Goal: Transaction & Acquisition: Purchase product/service

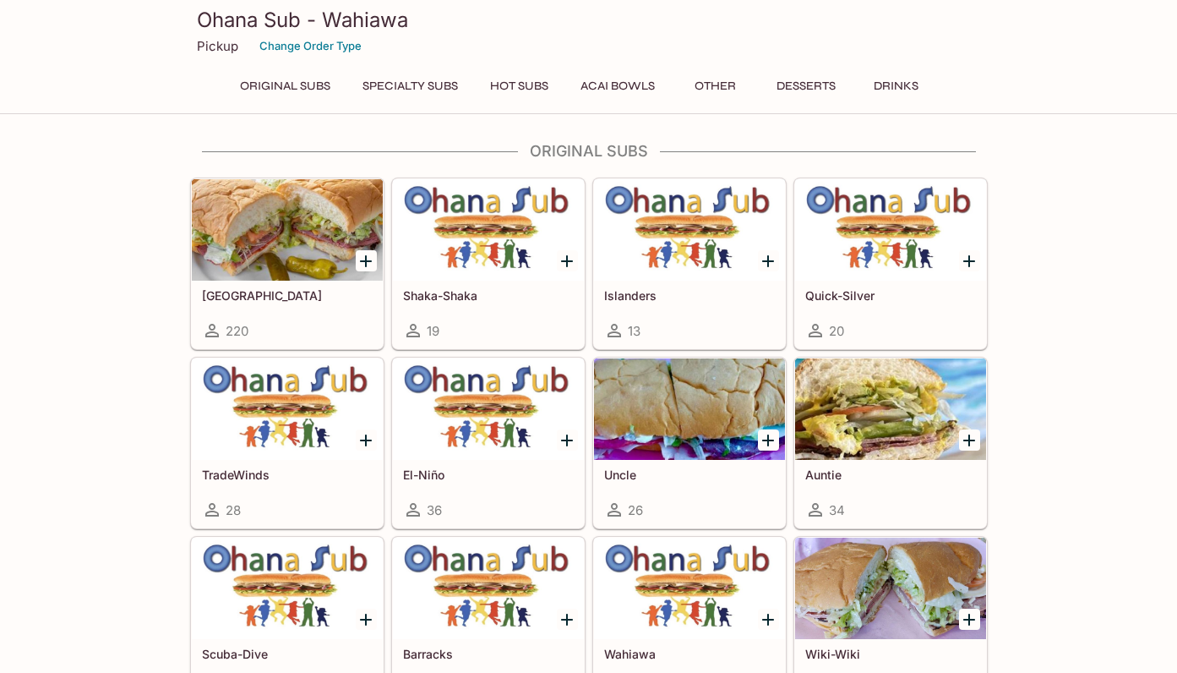
click at [363, 259] on icon "Add Italinano" at bounding box center [366, 261] width 20 height 20
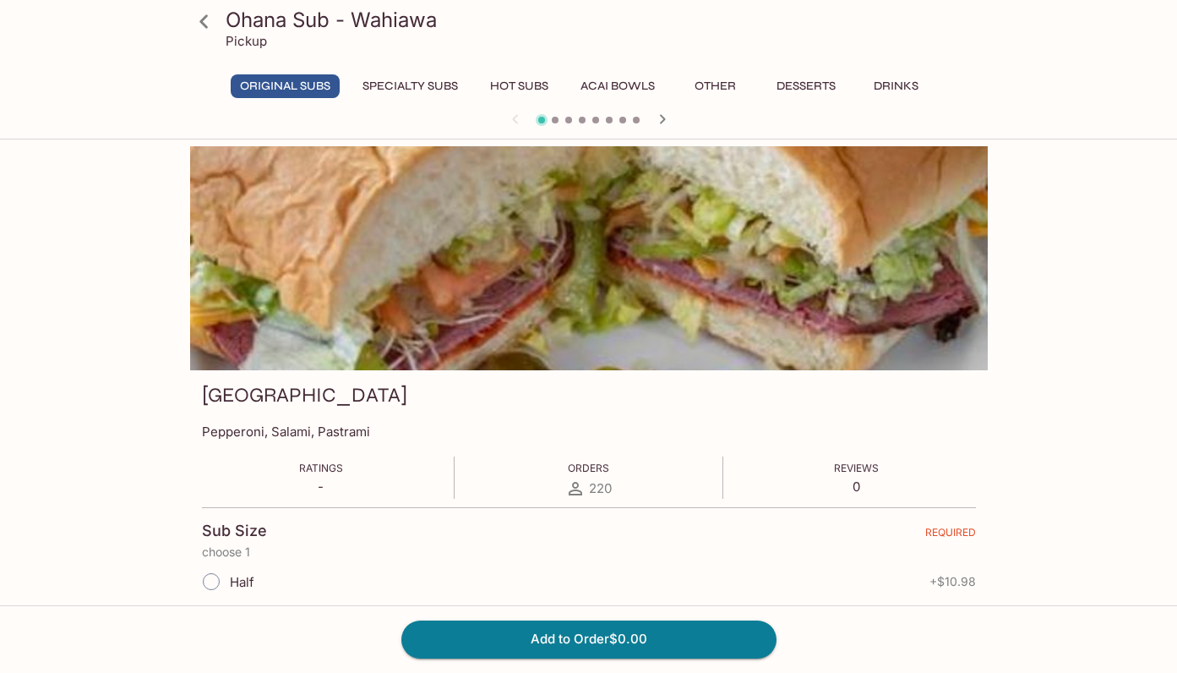
click at [211, 579] on input "Half" at bounding box center [211, 581] width 35 height 35
radio input "true"
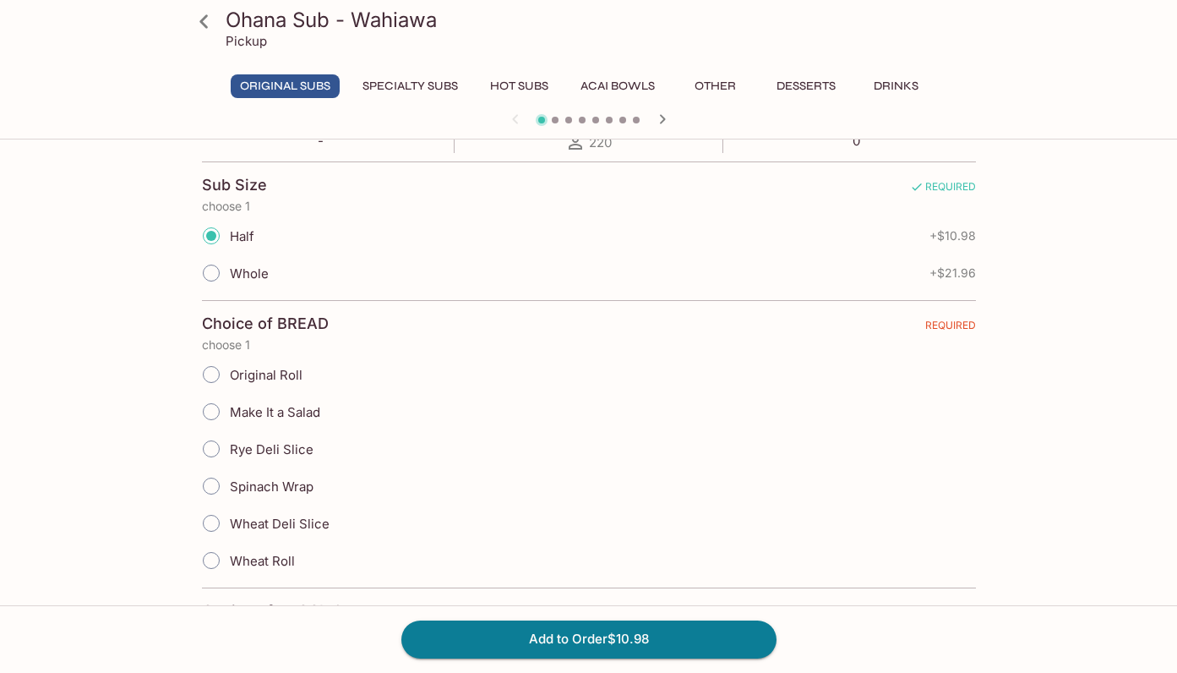
scroll to position [363, 0]
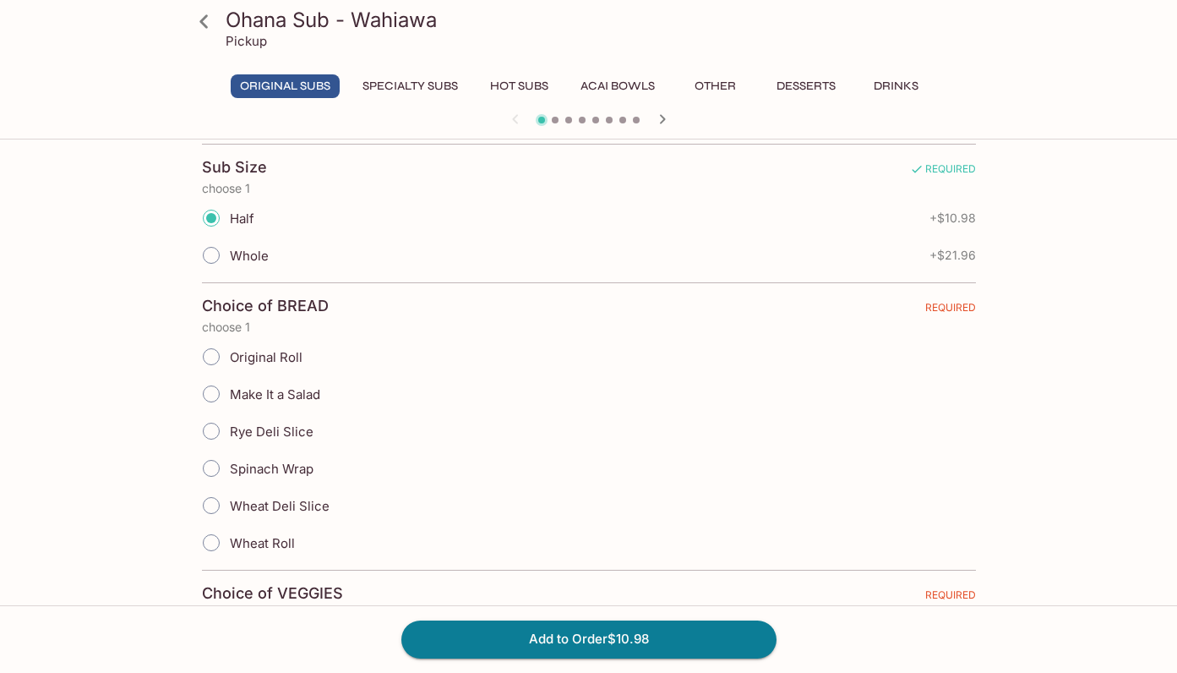
click at [214, 353] on input "Original Roll" at bounding box center [211, 356] width 35 height 35
radio input "true"
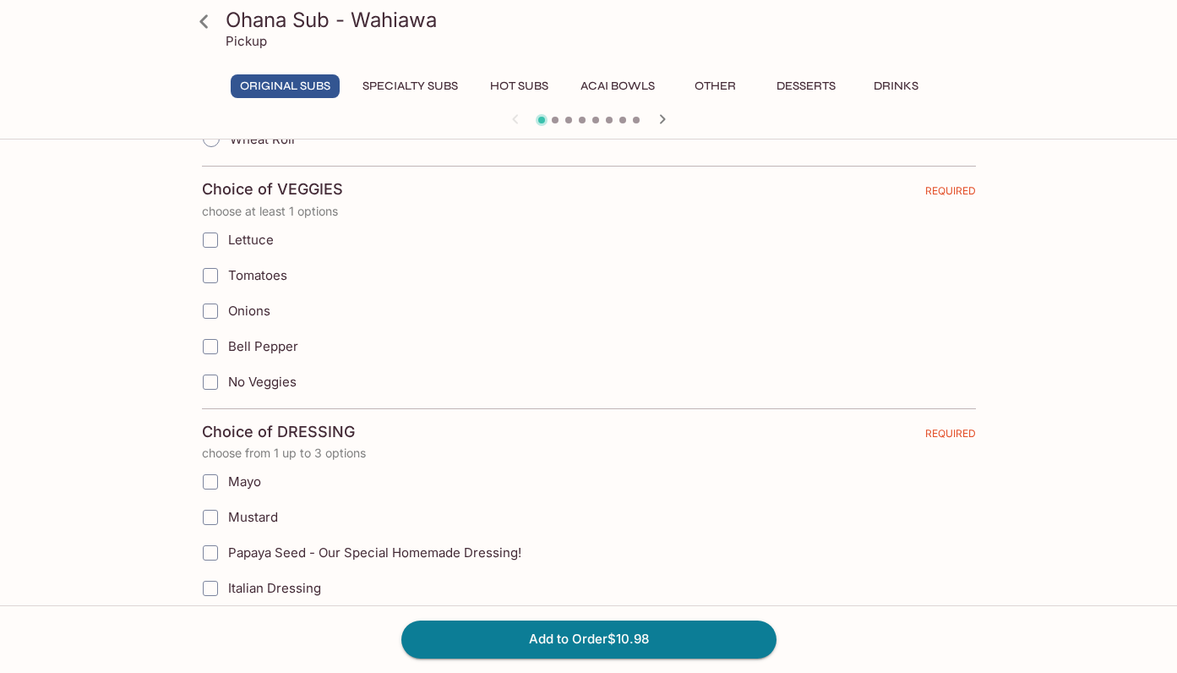
scroll to position [788, 0]
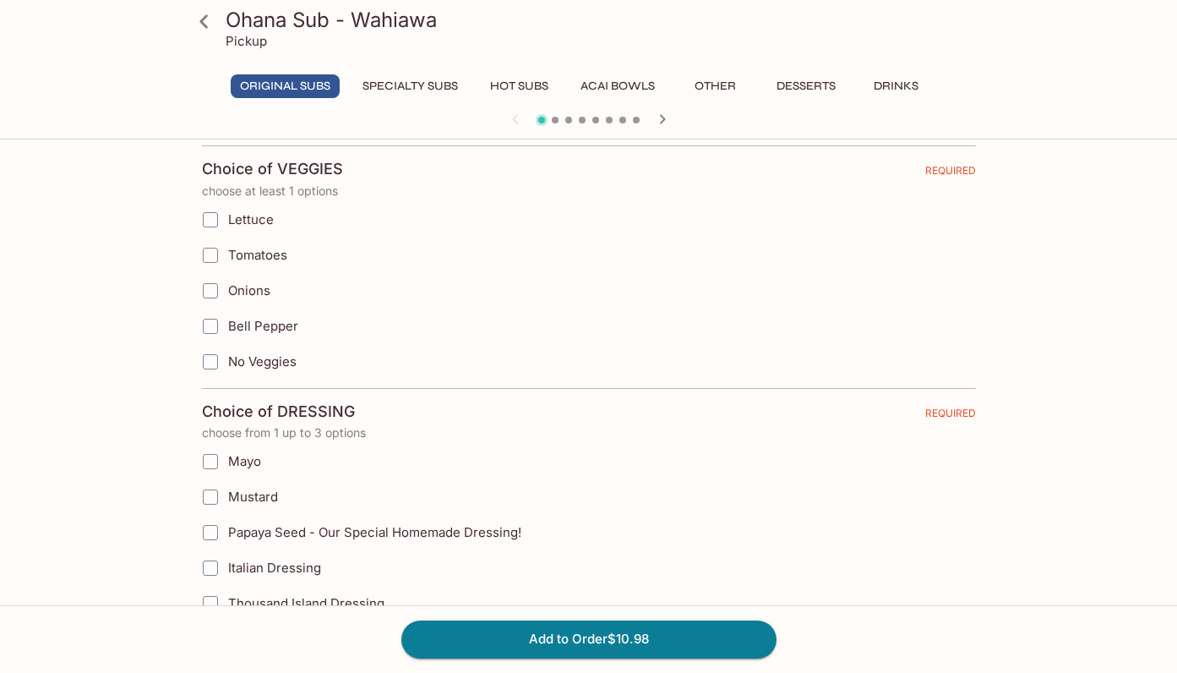
click at [209, 217] on input "Lettuce" at bounding box center [211, 220] width 34 height 34
checkbox input "true"
click at [211, 256] on input "Tomatoes" at bounding box center [211, 255] width 34 height 34
checkbox input "true"
click at [209, 295] on input "Onions" at bounding box center [211, 291] width 34 height 34
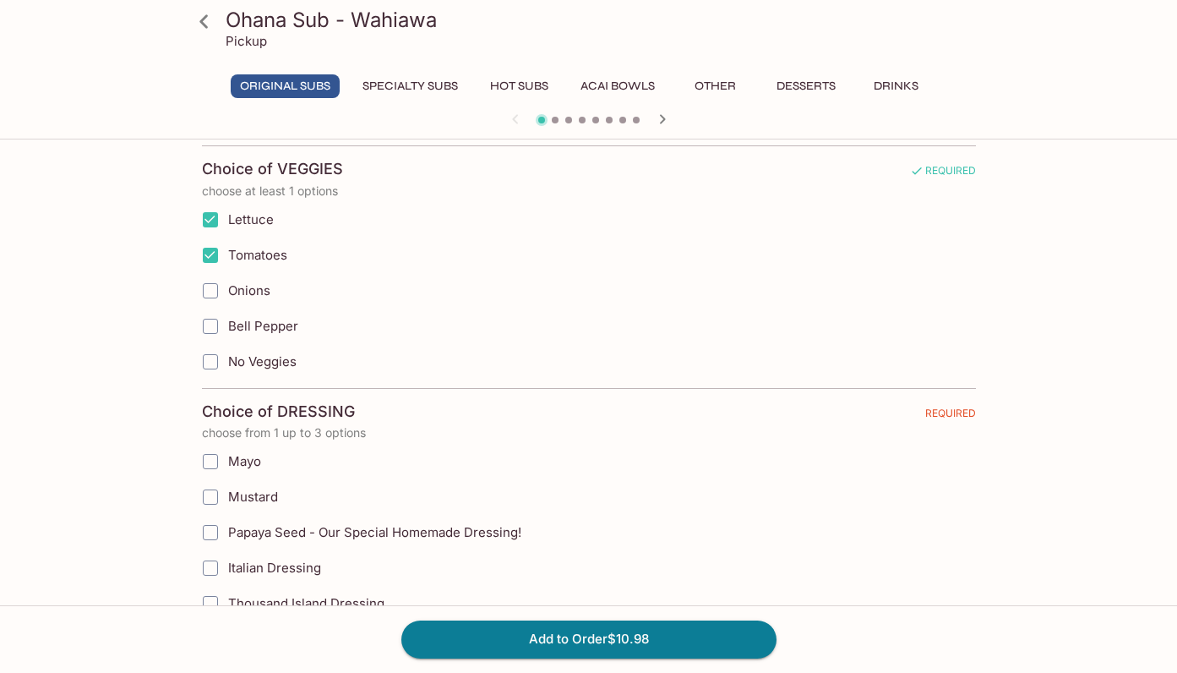
checkbox input "true"
click at [209, 324] on input "Bell Pepper" at bounding box center [211, 326] width 34 height 34
checkbox input "true"
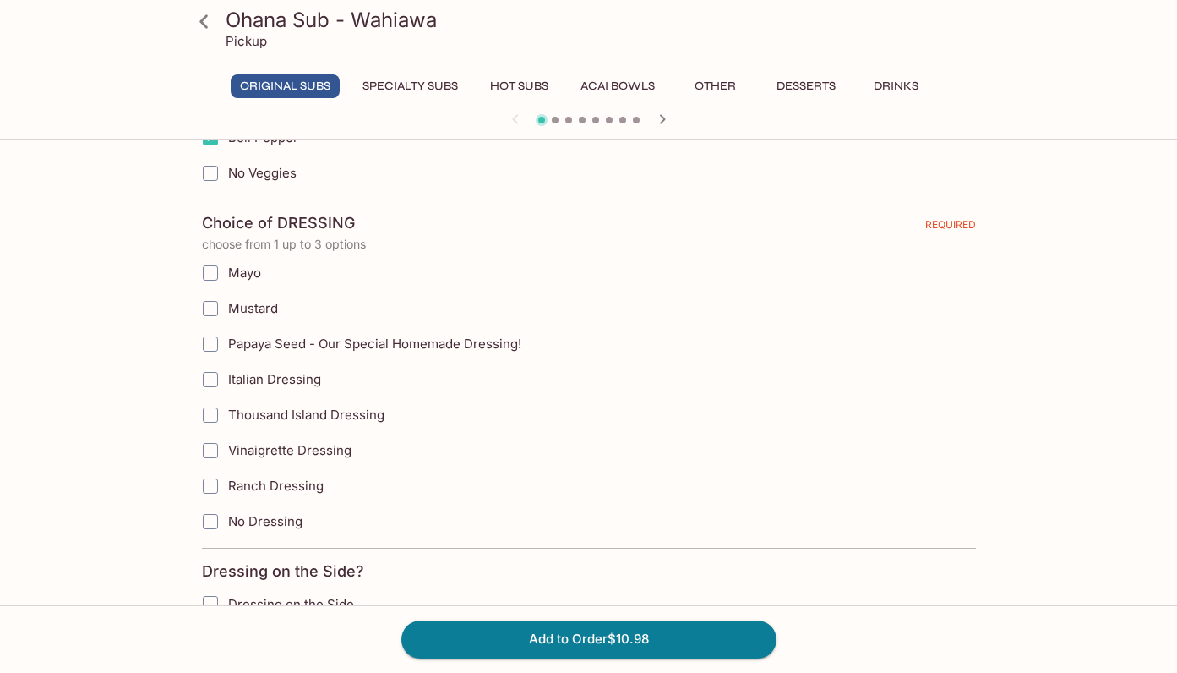
scroll to position [977, 0]
click at [207, 268] on input "Mayo" at bounding box center [211, 272] width 34 height 34
checkbox input "true"
click at [210, 307] on input "Mustard" at bounding box center [211, 308] width 34 height 34
checkbox input "true"
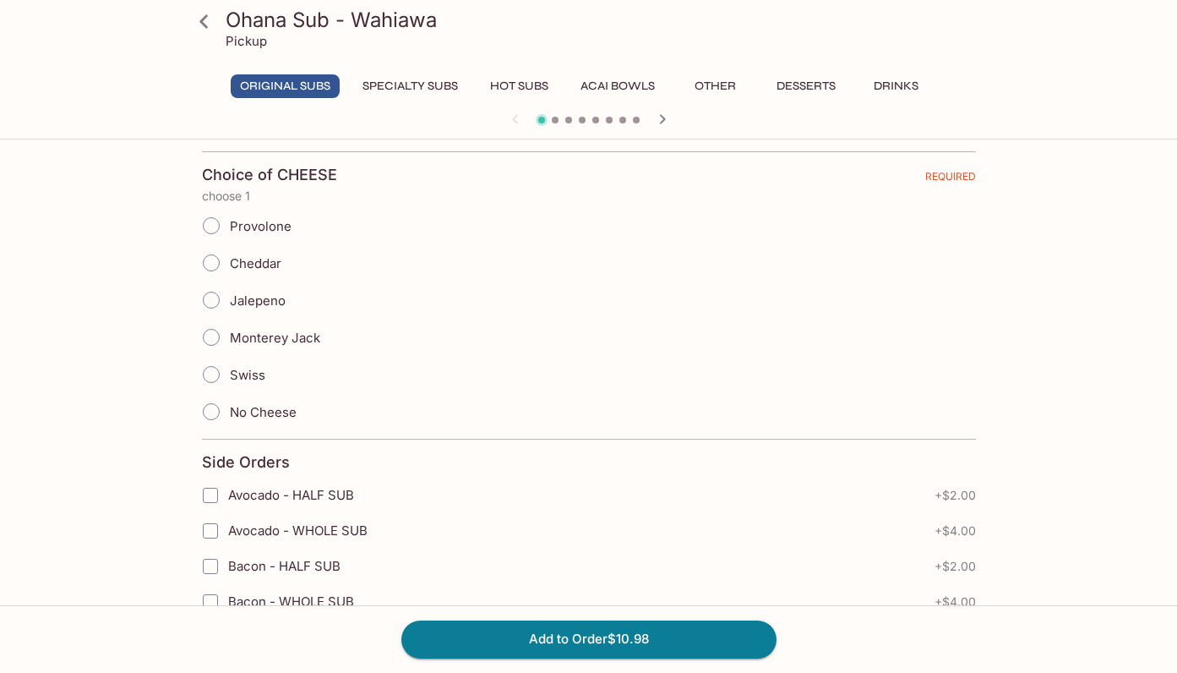
scroll to position [1457, 0]
click at [215, 221] on input "Provolone" at bounding box center [211, 222] width 35 height 35
radio input "true"
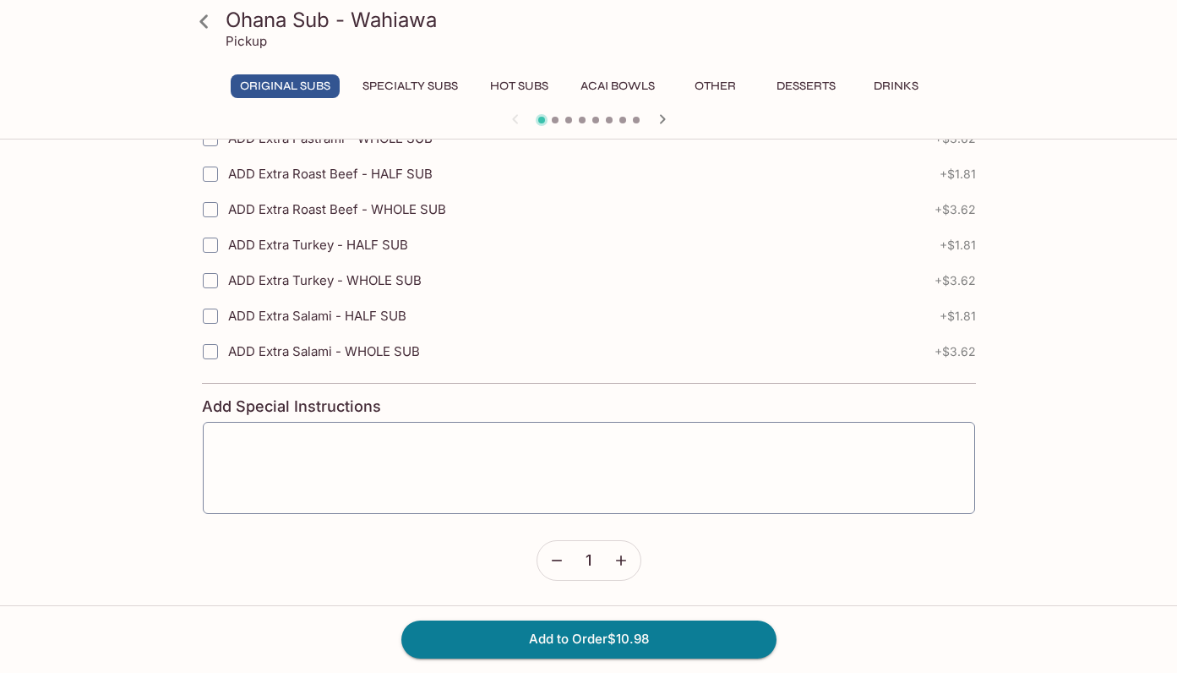
scroll to position [2674, 0]
click at [597, 635] on button "Add to Order $10.98" at bounding box center [588, 638] width 375 height 37
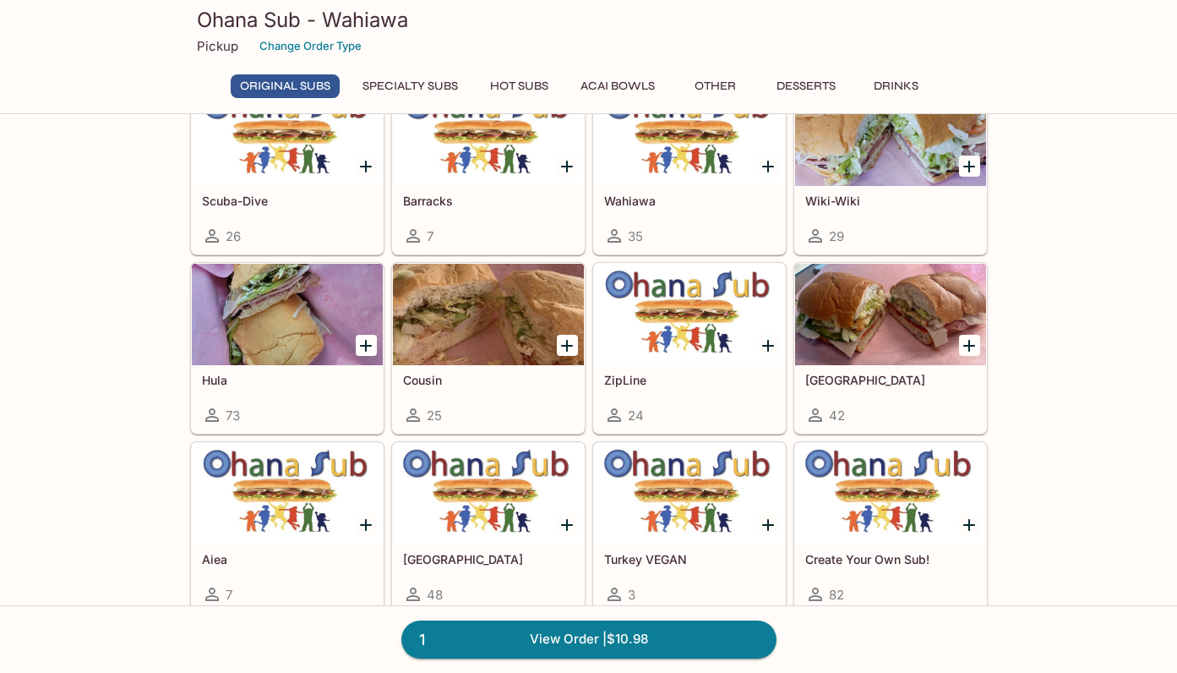
scroll to position [455, 0]
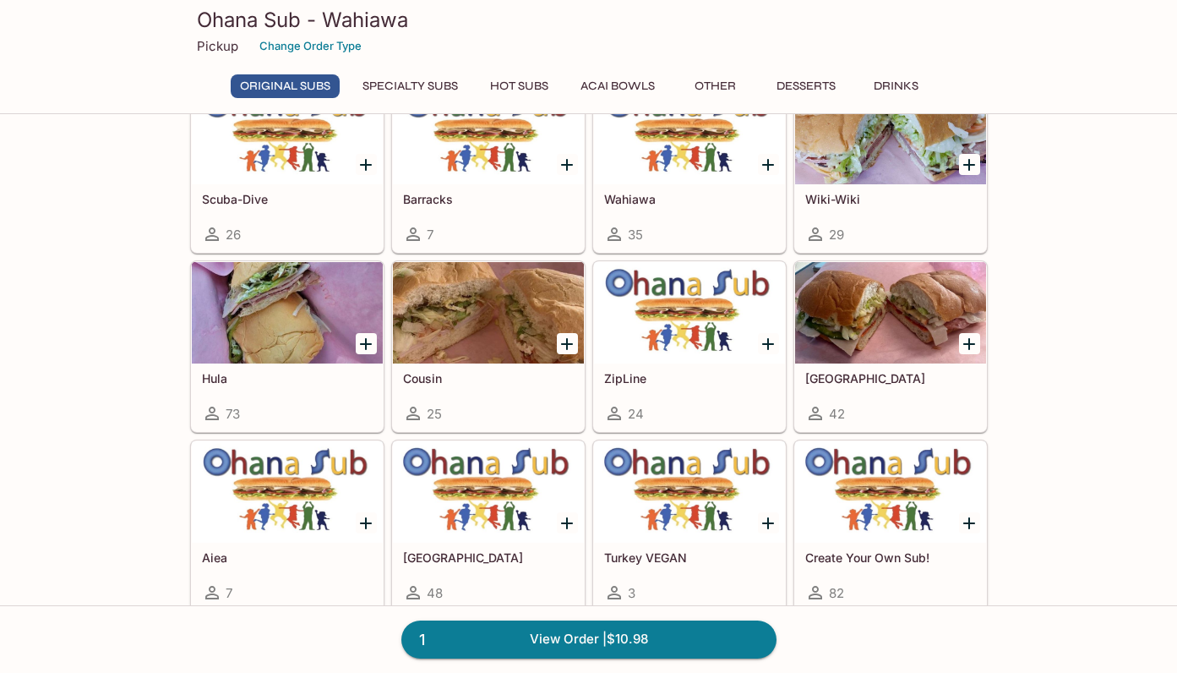
click at [522, 543] on div at bounding box center [488, 491] width 191 height 101
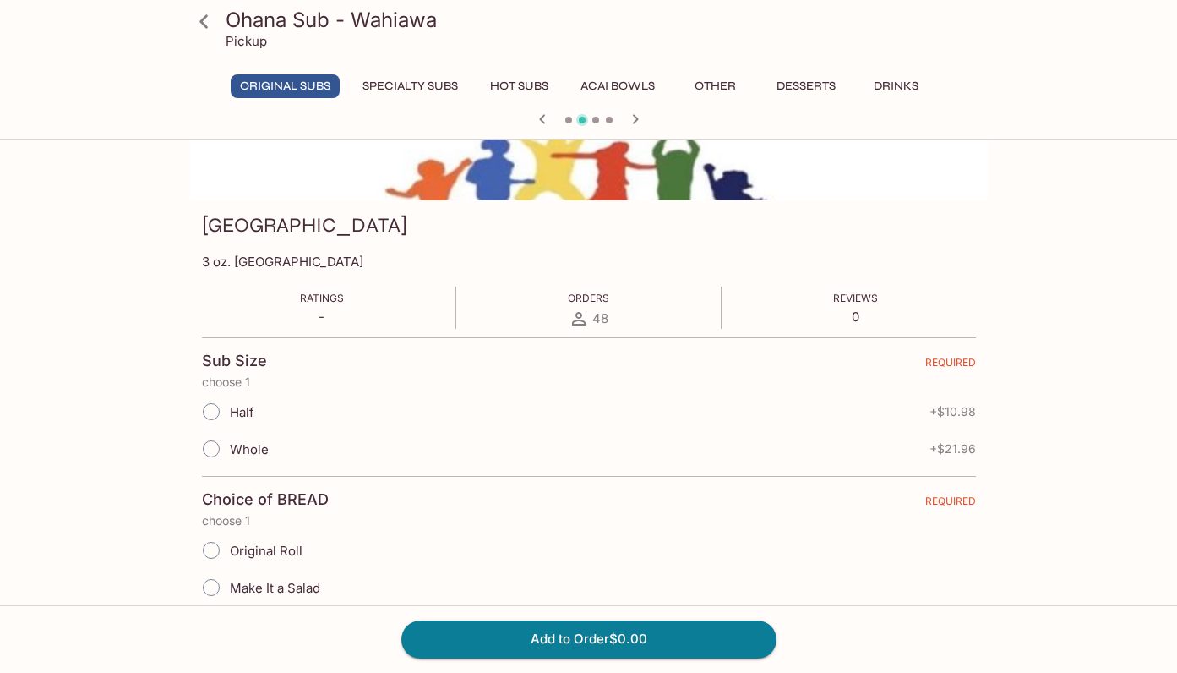
scroll to position [172, 0]
click at [210, 450] on input "Whole" at bounding box center [211, 446] width 35 height 35
radio input "true"
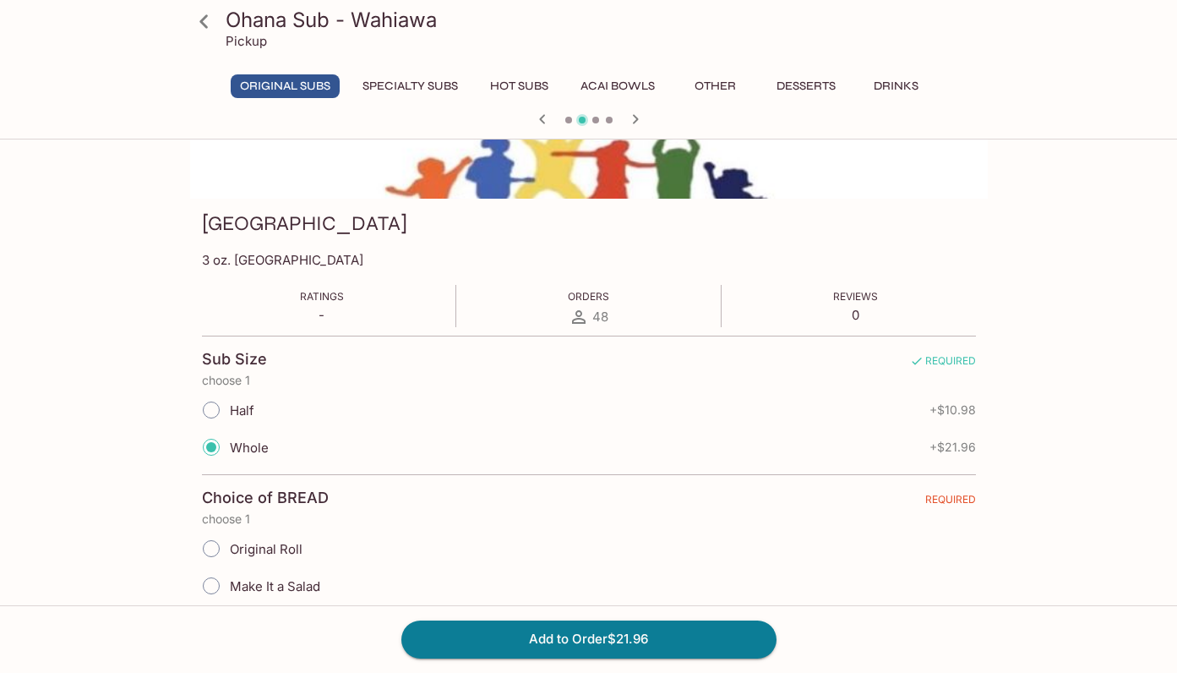
click at [208, 550] on input "Original Roll" at bounding box center [211, 548] width 35 height 35
radio input "true"
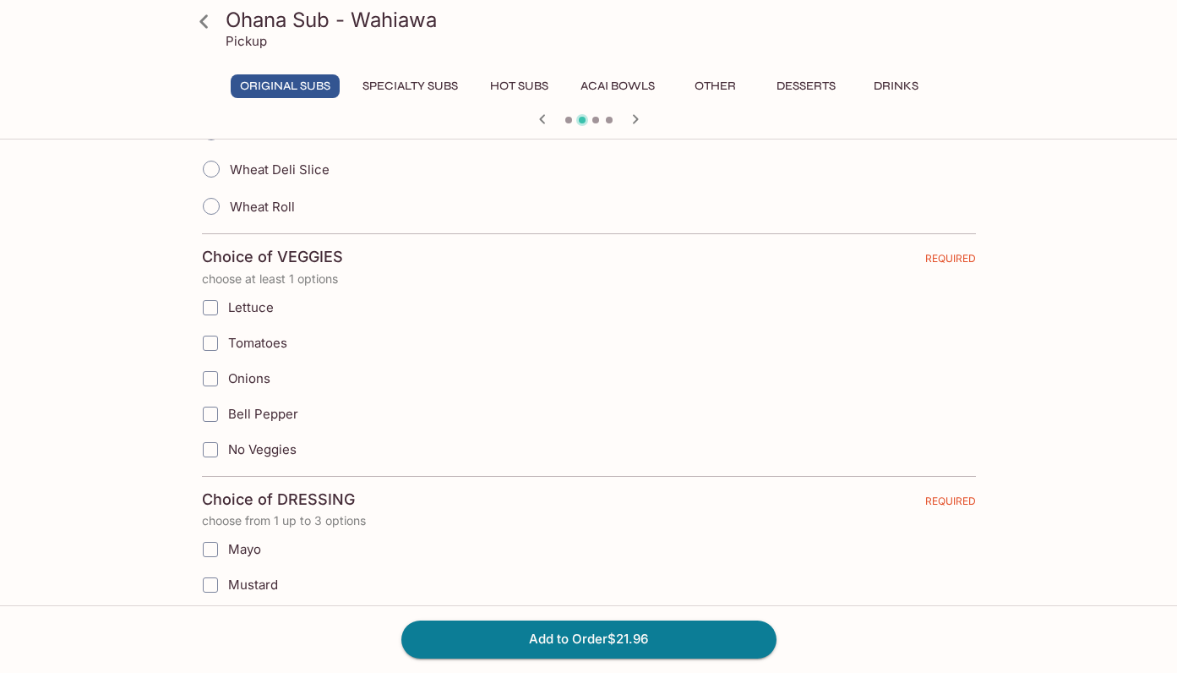
scroll to position [701, 0]
click at [209, 309] on input "Lettuce" at bounding box center [211, 307] width 34 height 34
checkbox input "true"
click at [210, 341] on input "Tomatoes" at bounding box center [211, 342] width 34 height 34
checkbox input "true"
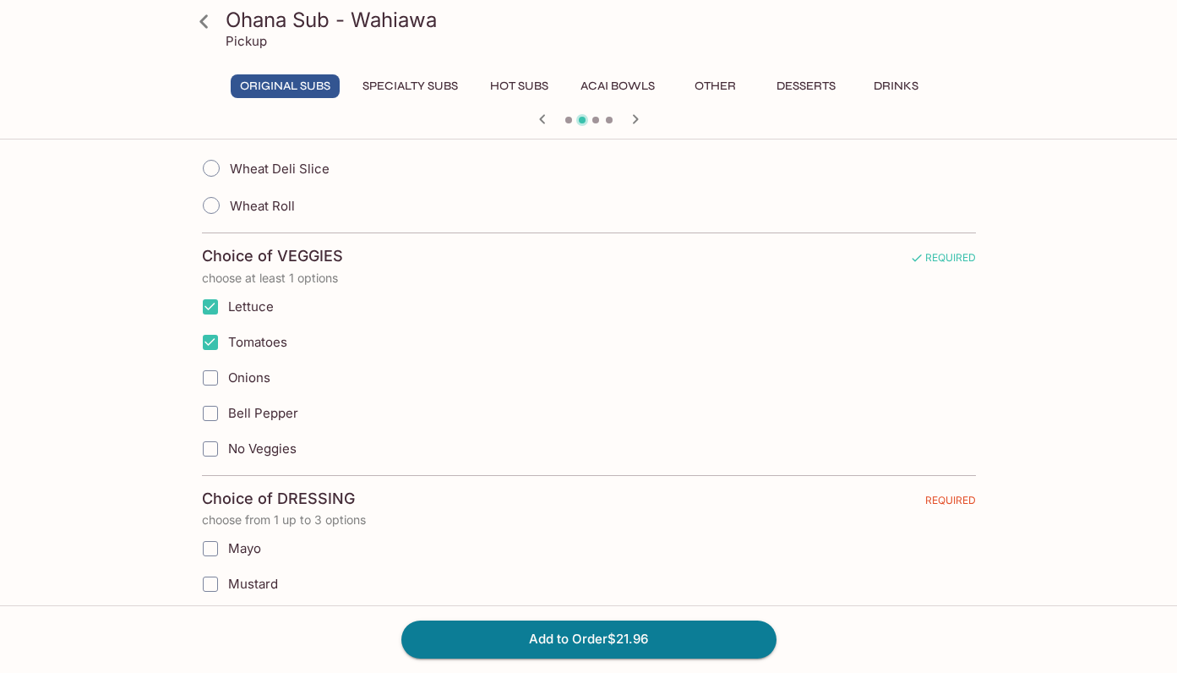
click at [207, 413] on input "Bell Pepper" at bounding box center [211, 413] width 34 height 34
checkbox input "true"
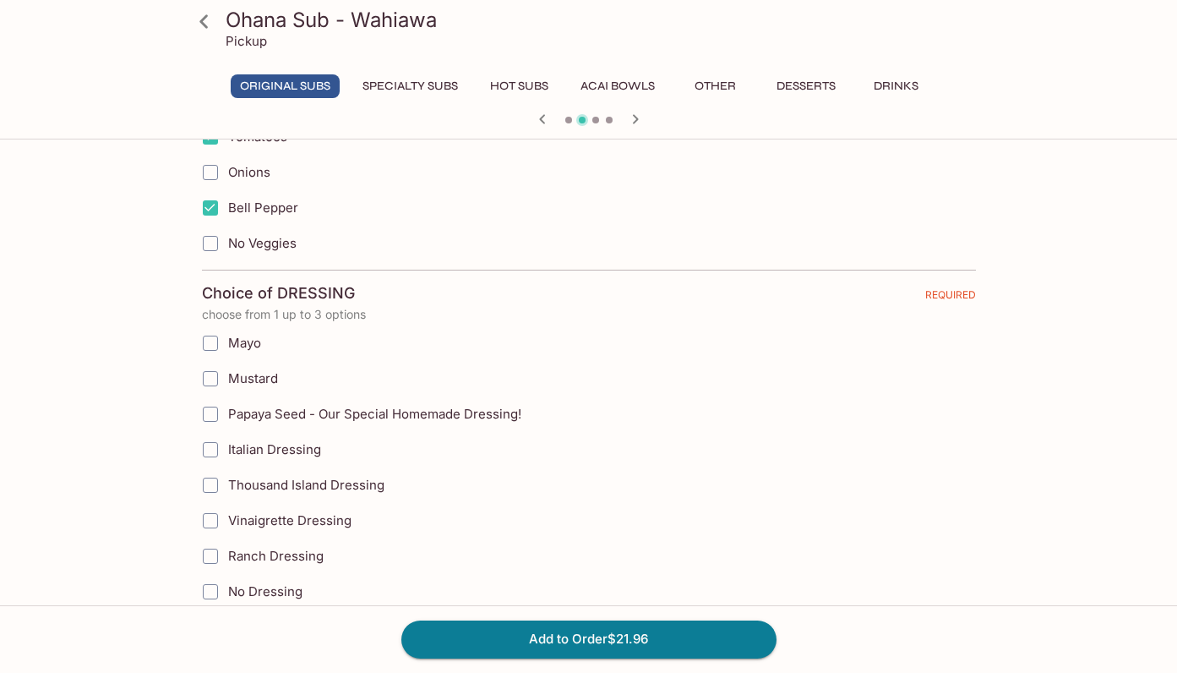
scroll to position [907, 0]
click at [210, 412] on input "Papaya Seed - Our Special Homemade Dressing!" at bounding box center [211, 413] width 34 height 34
checkbox input "true"
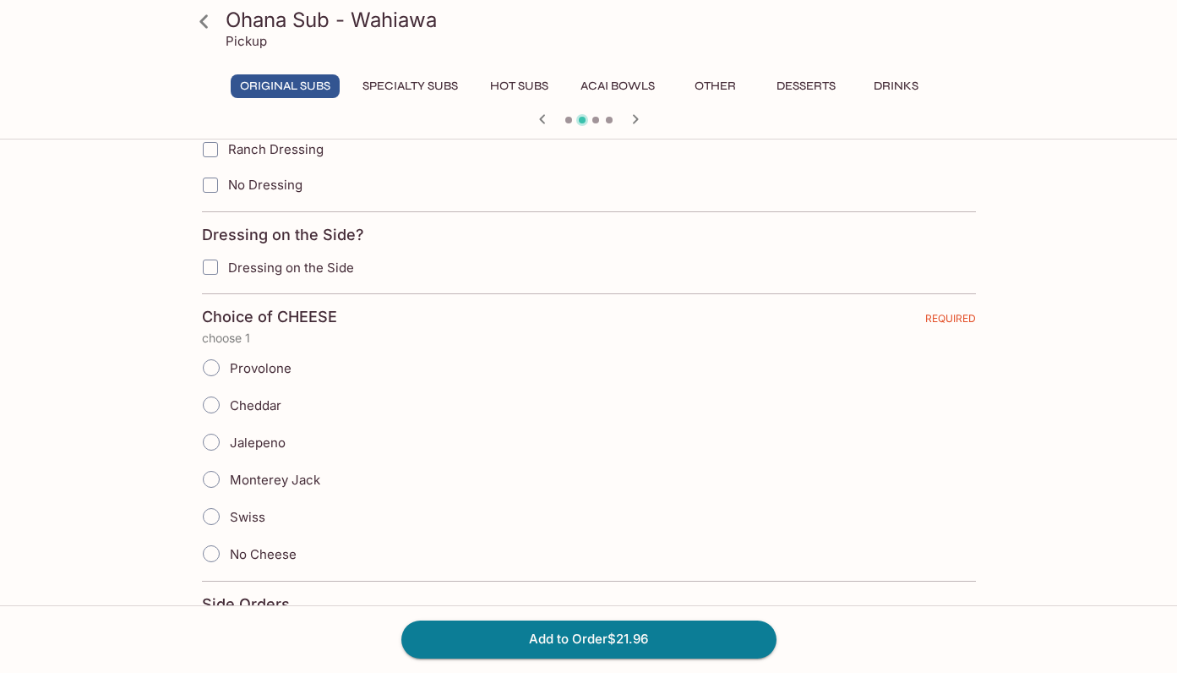
scroll to position [1322, 0]
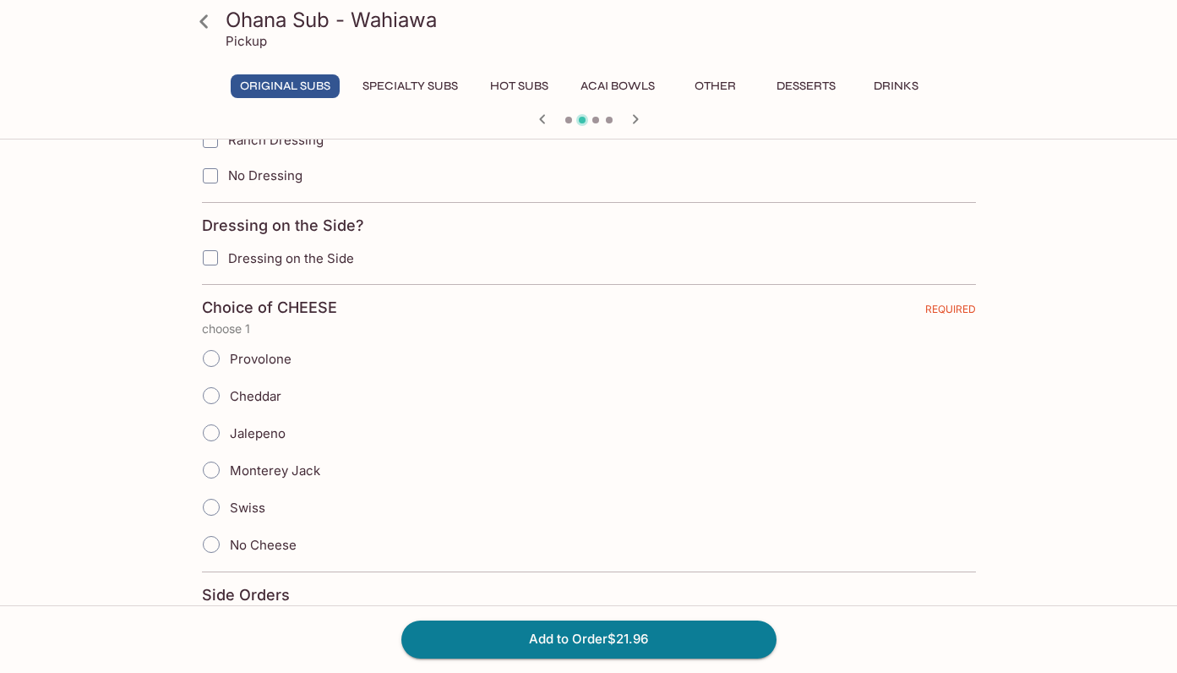
click at [214, 470] on input "Monterey Jack" at bounding box center [211, 469] width 35 height 35
radio input "true"
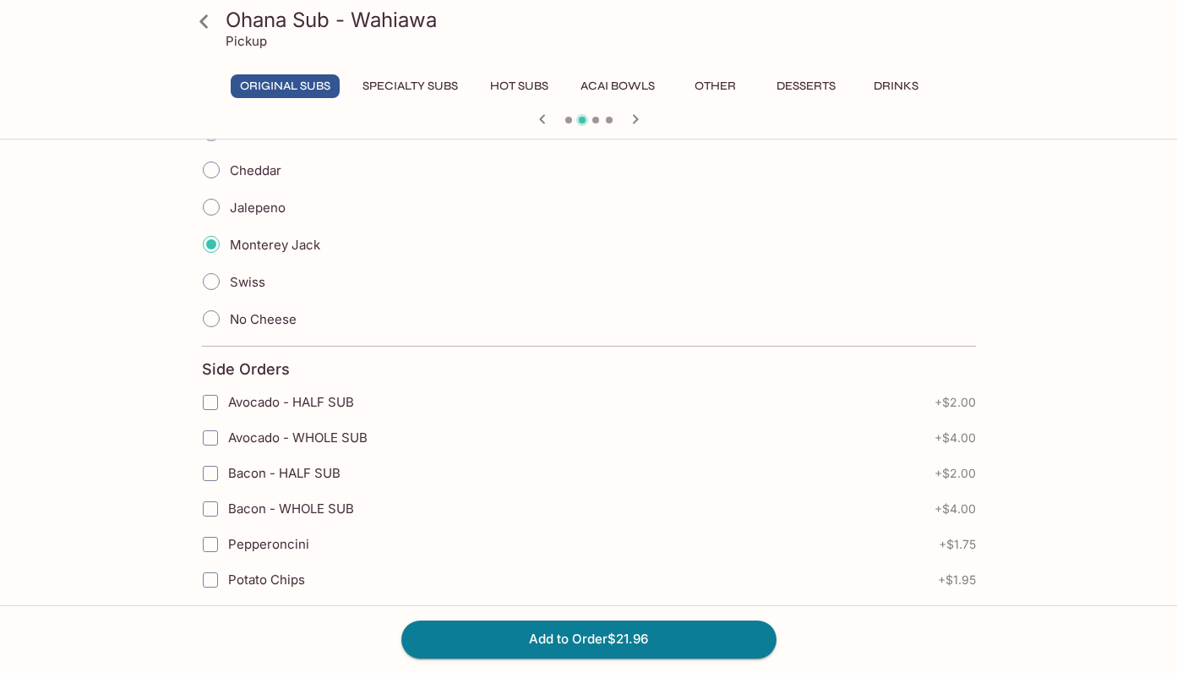
scroll to position [1550, 0]
click at [210, 436] on input "Avocado - WHOLE SUB" at bounding box center [211, 435] width 34 height 34
checkbox input "true"
click at [211, 505] on input "Bacon - WHOLE SUB" at bounding box center [211, 506] width 34 height 34
checkbox input "true"
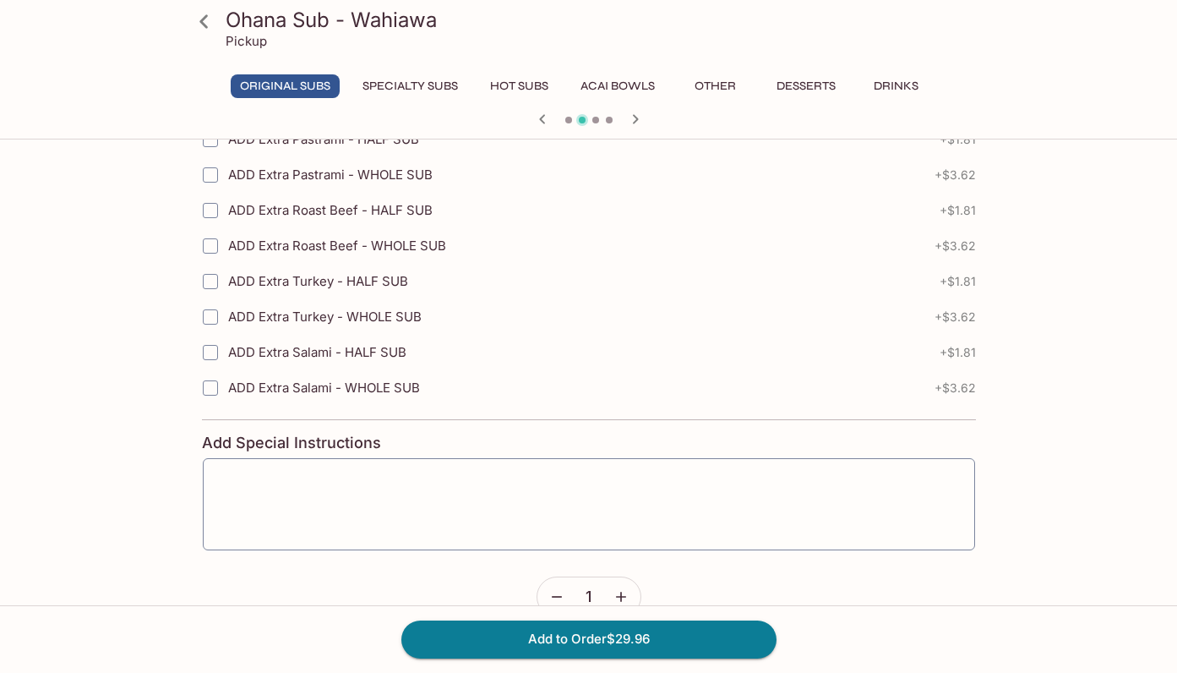
scroll to position [2638, 0]
click at [583, 634] on button "Add to Order $29.96" at bounding box center [588, 638] width 375 height 37
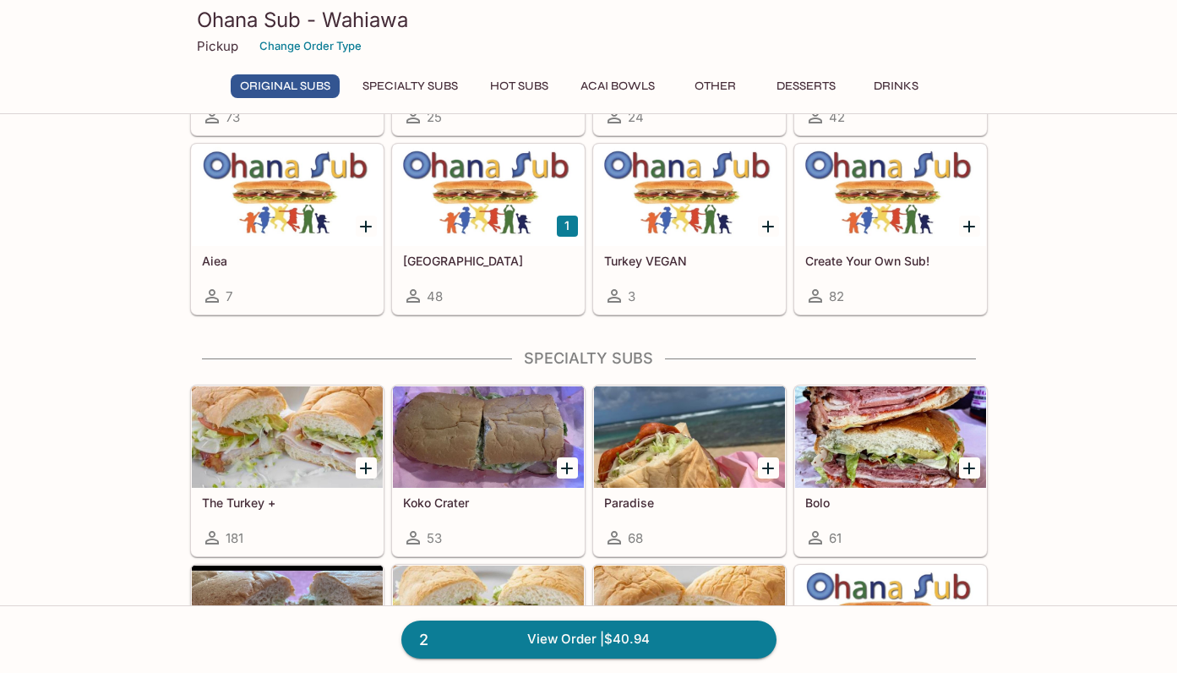
scroll to position [752, 0]
click at [326, 482] on div at bounding box center [287, 435] width 191 height 101
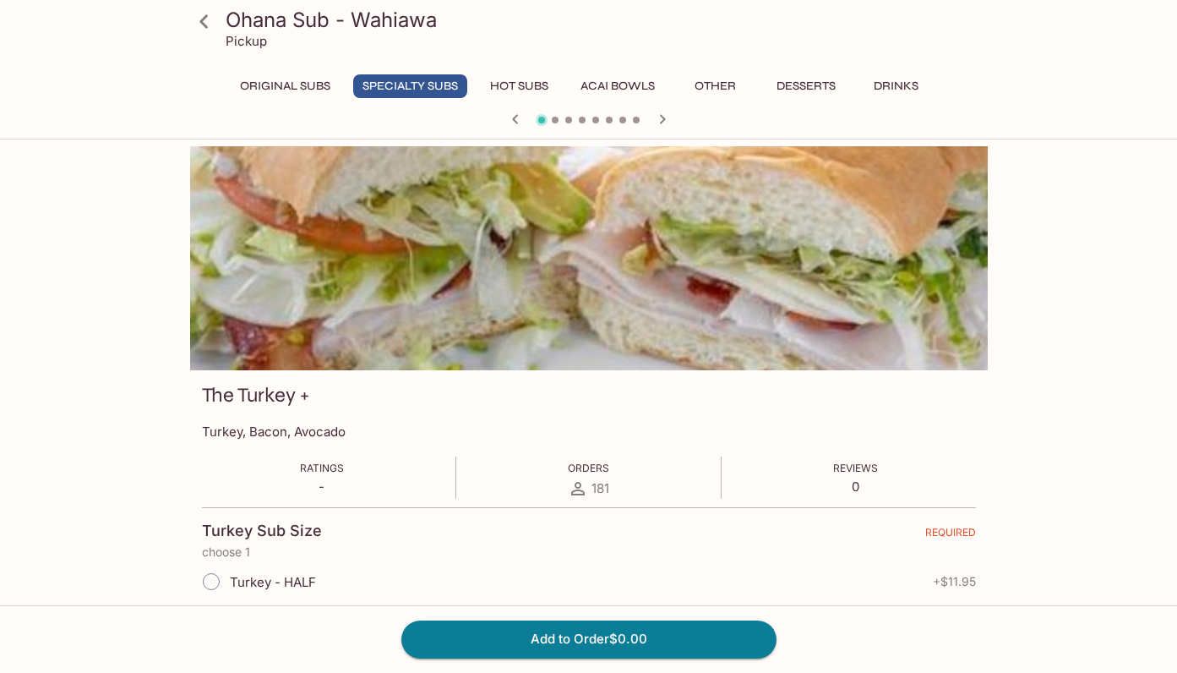
click at [201, 17] on icon at bounding box center [204, 22] width 30 height 30
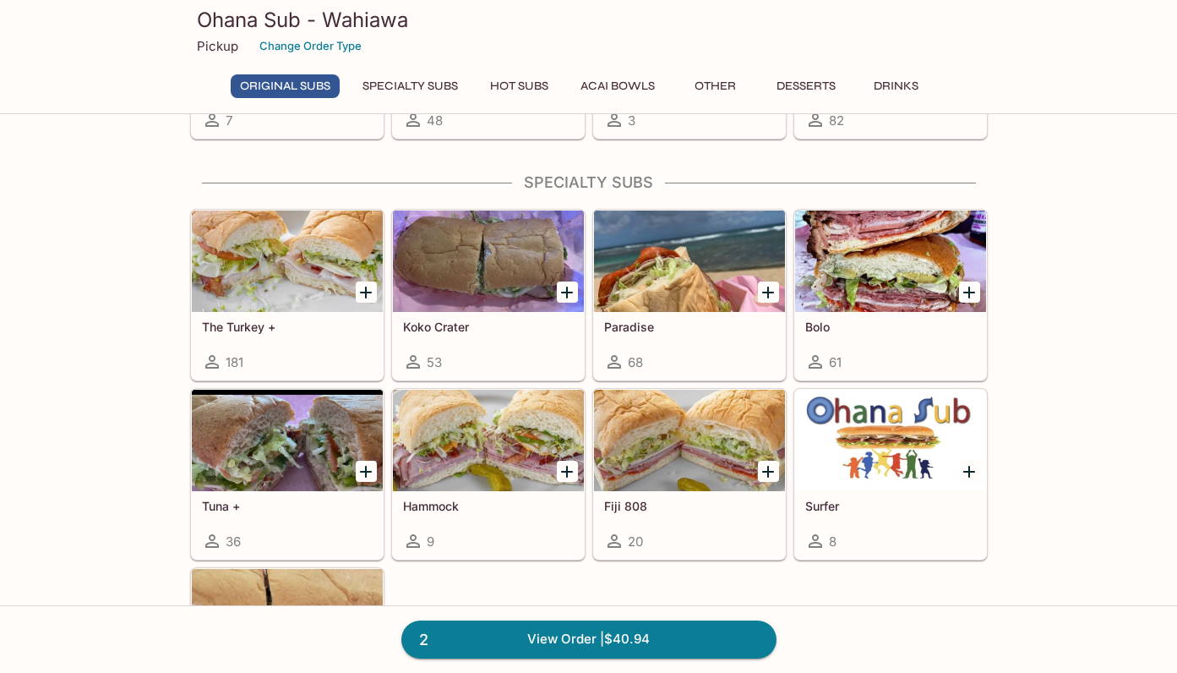
scroll to position [936, 0]
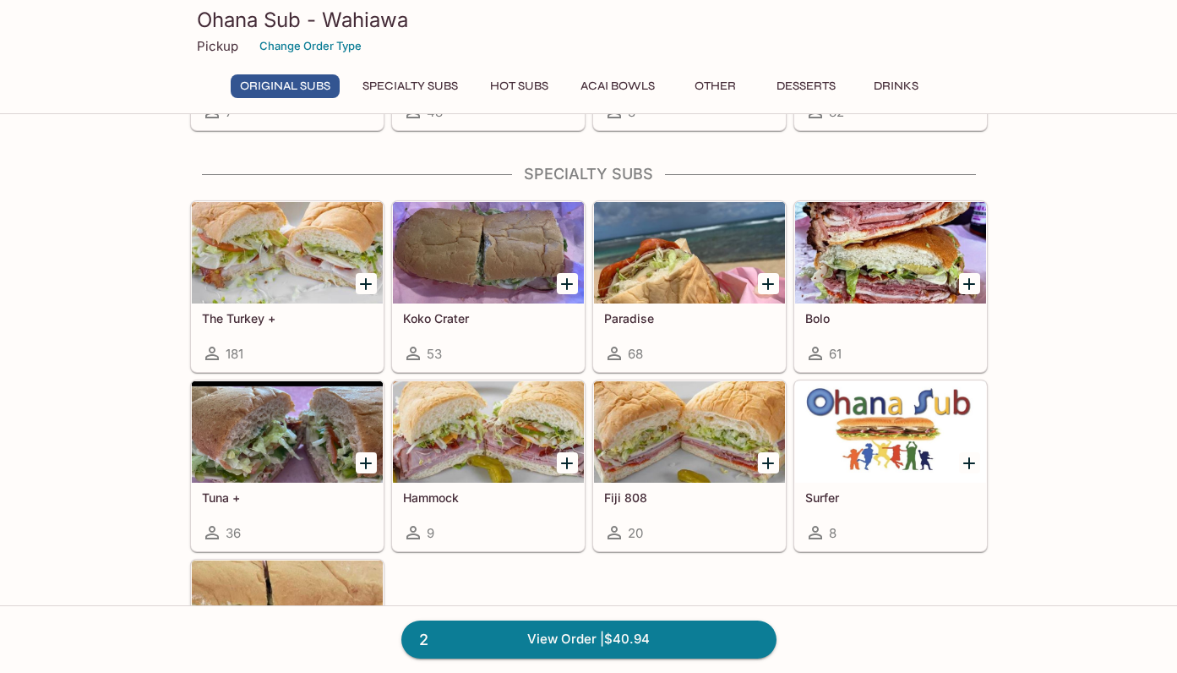
click at [270, 474] on div at bounding box center [287, 431] width 191 height 101
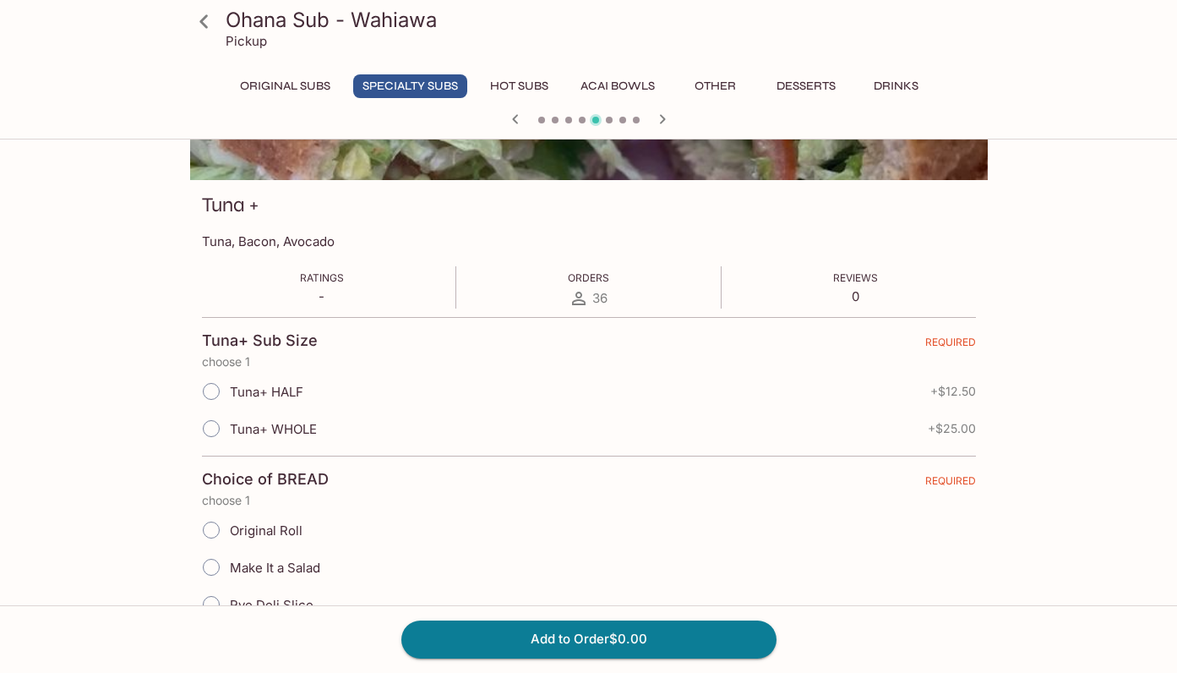
scroll to position [221, 0]
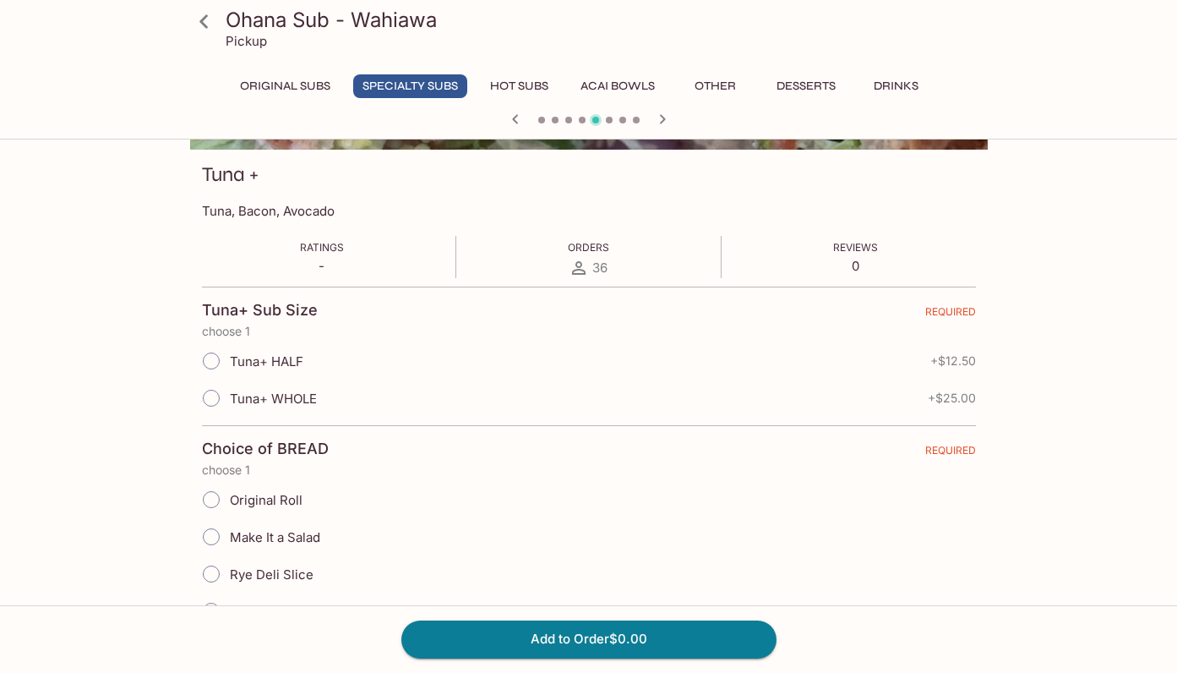
click at [205, 396] on input "Tuna+ WHOLE" at bounding box center [211, 397] width 35 height 35
radio input "true"
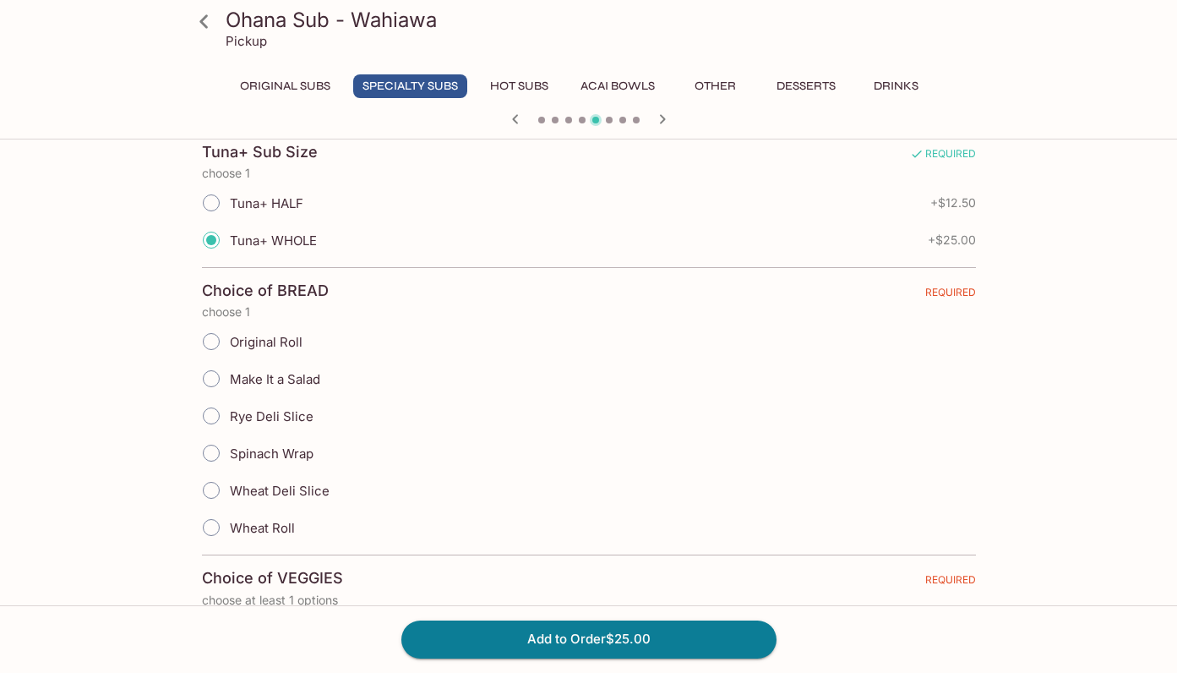
scroll to position [379, 0]
click at [210, 341] on input "Original Roll" at bounding box center [211, 340] width 35 height 35
radio input "true"
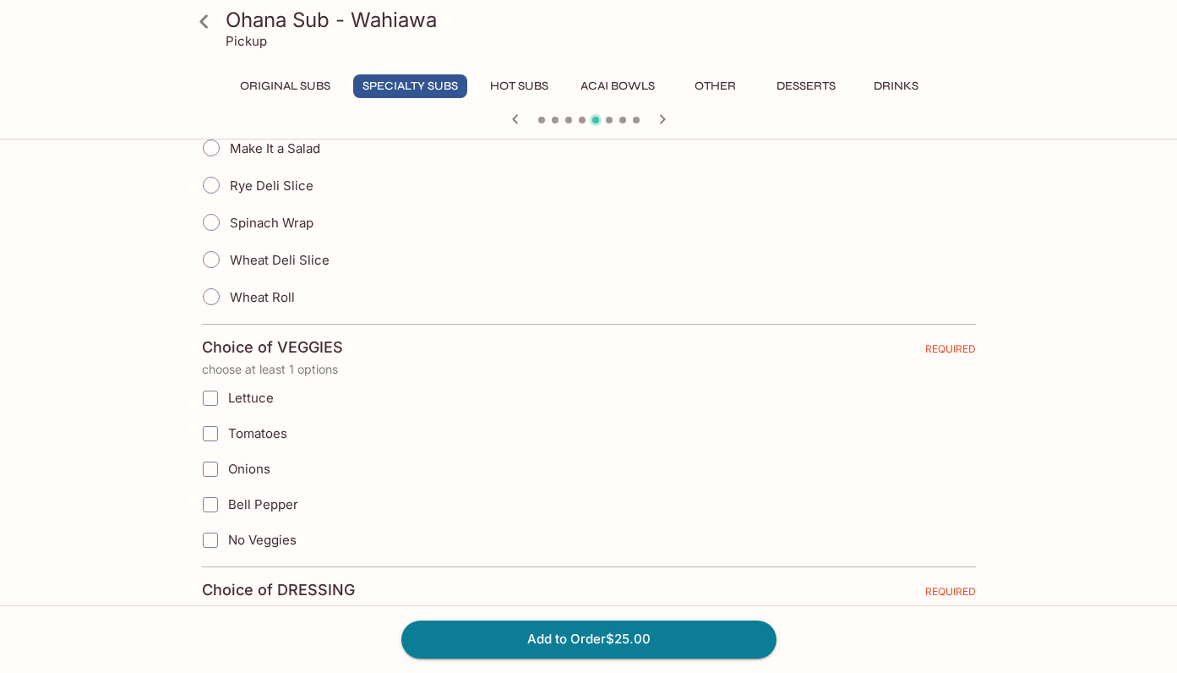
scroll to position [610, 0]
click at [215, 395] on input "Lettuce" at bounding box center [211, 397] width 34 height 34
checkbox input "true"
click at [209, 433] on input "Tomatoes" at bounding box center [211, 433] width 34 height 34
checkbox input "true"
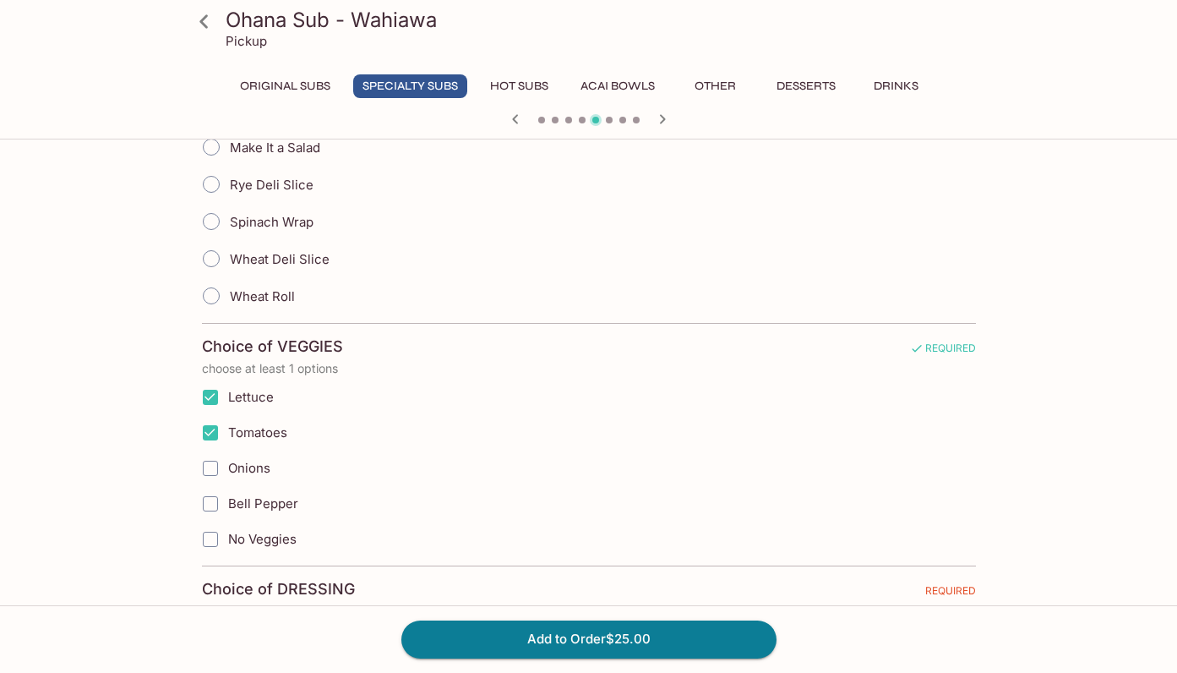
click at [211, 503] on input "Bell Pepper" at bounding box center [211, 504] width 34 height 34
checkbox input "true"
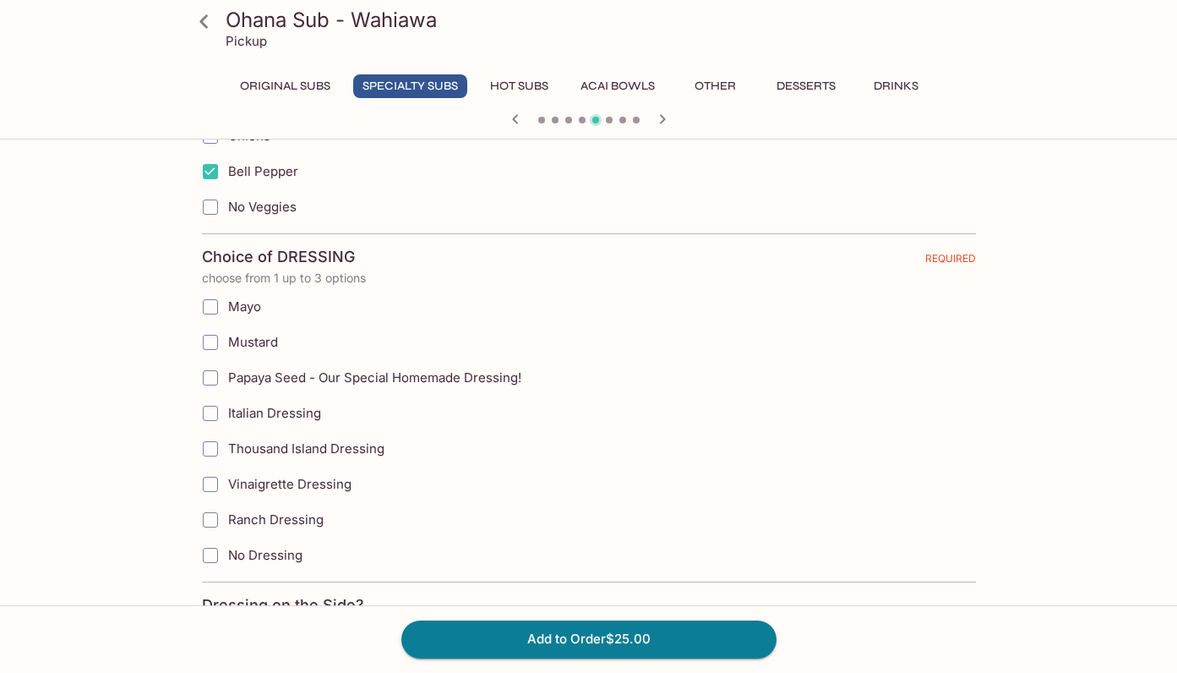
scroll to position [946, 0]
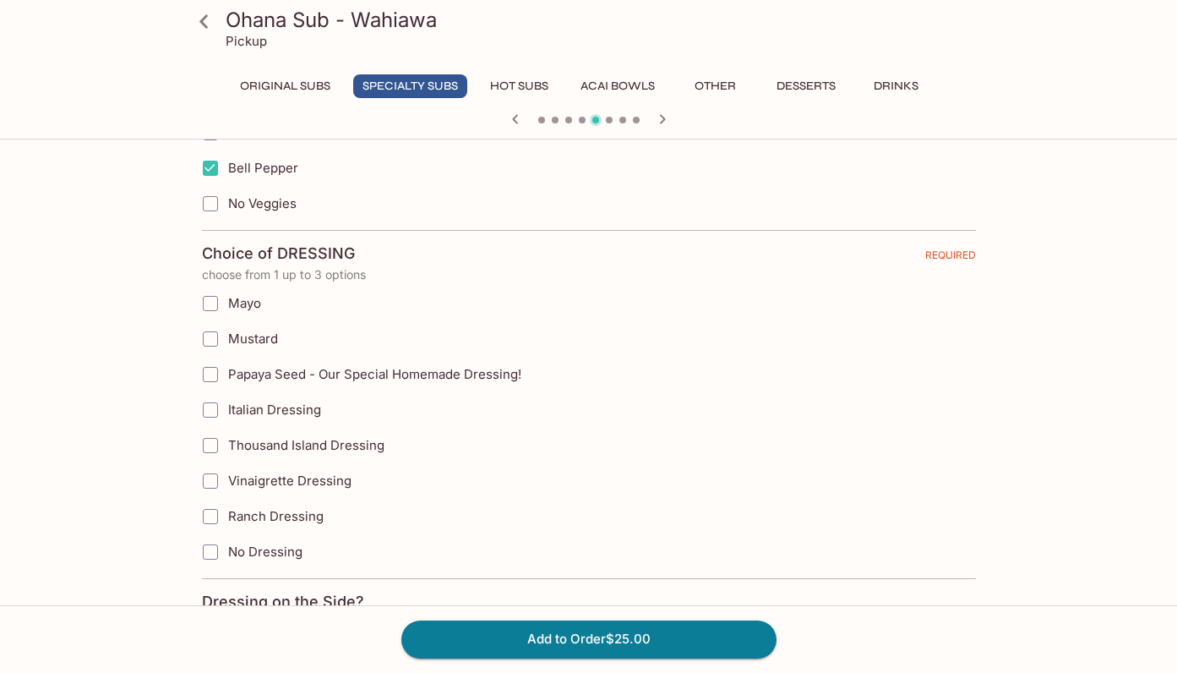
click at [212, 303] on input "Mayo" at bounding box center [211, 303] width 34 height 34
checkbox input "true"
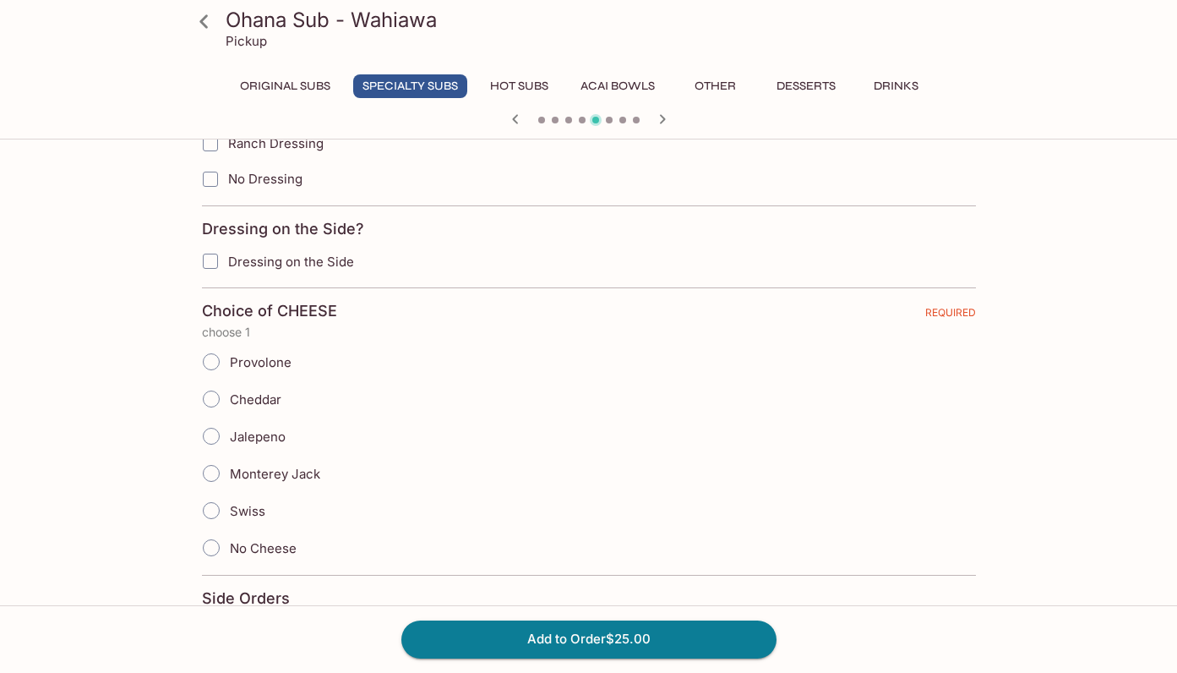
scroll to position [1328, 0]
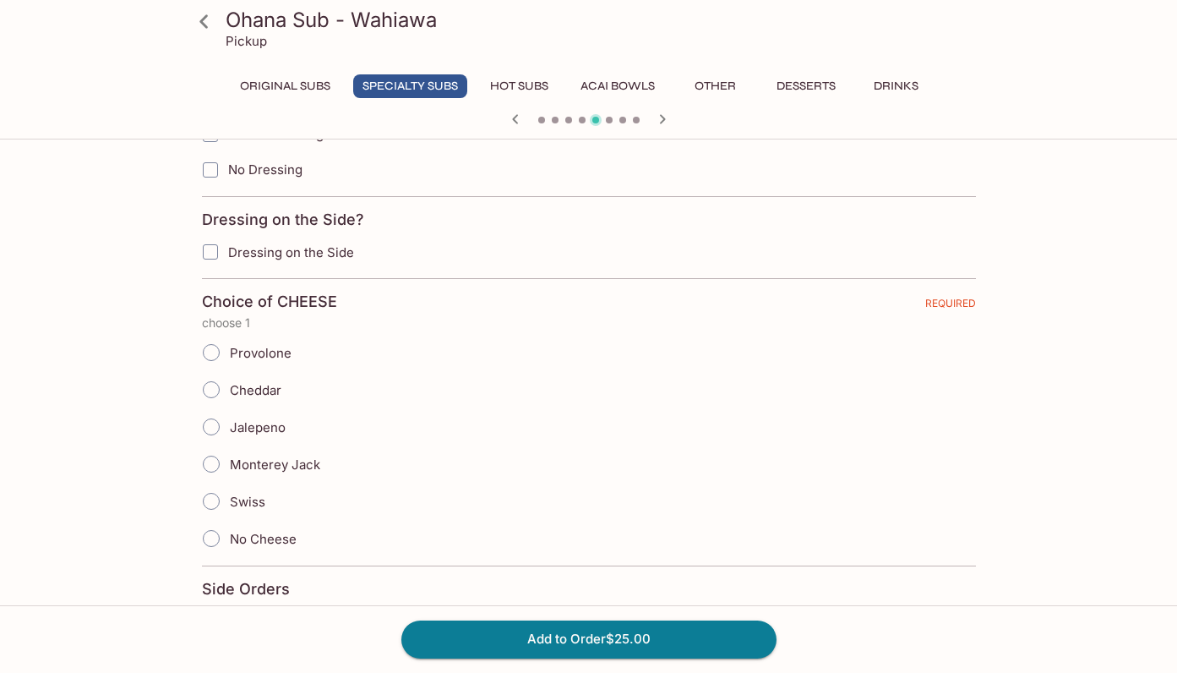
click at [208, 390] on input "Cheddar" at bounding box center [211, 389] width 35 height 35
radio input "true"
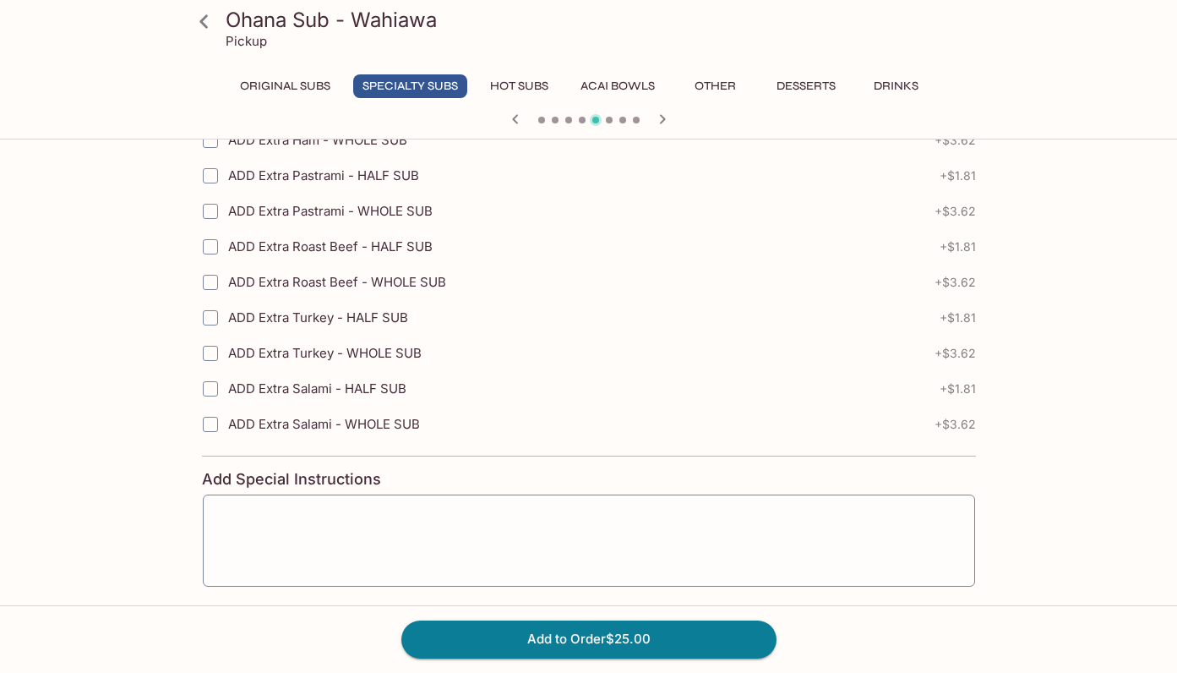
scroll to position [2603, 0]
click at [534, 634] on button "Add to Order $25.00" at bounding box center [588, 638] width 375 height 37
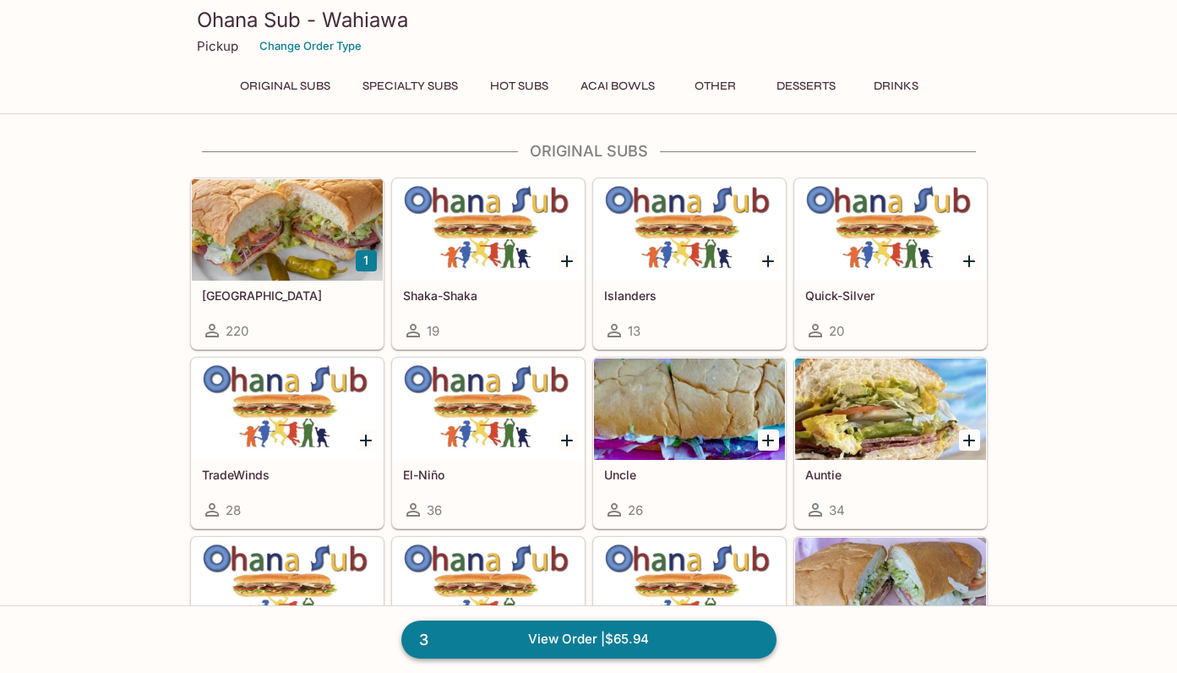
click at [675, 635] on link "3 View Order | $65.94" at bounding box center [588, 638] width 375 height 37
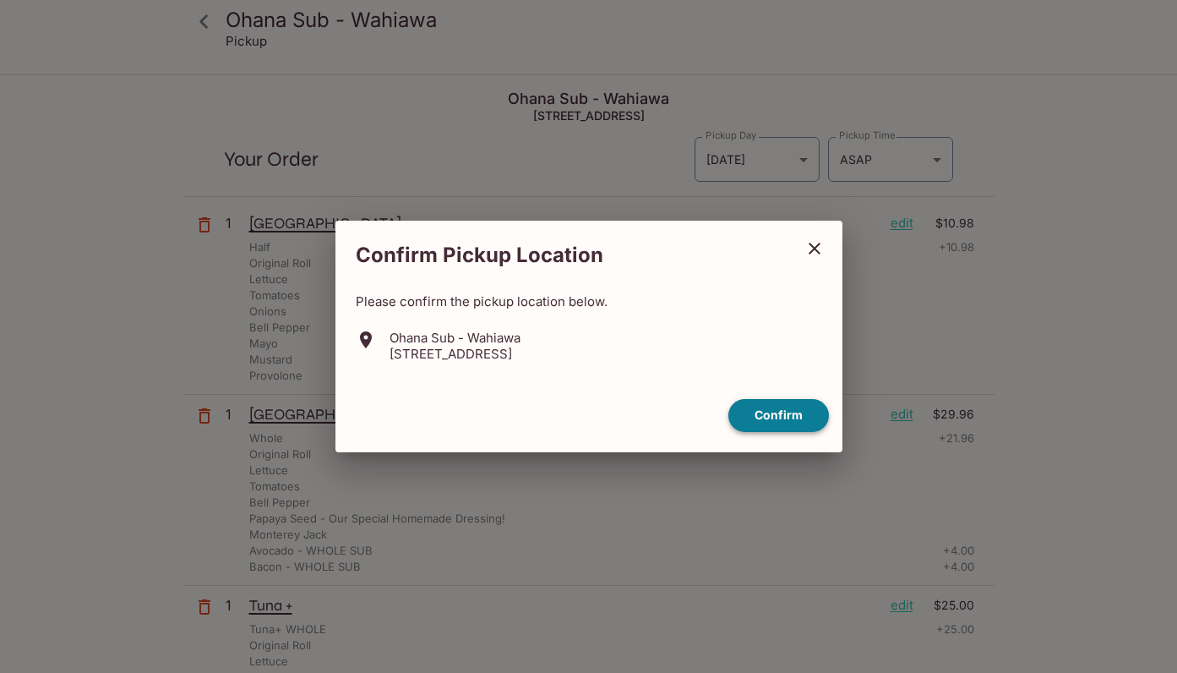
click at [769, 408] on button "Confirm" at bounding box center [778, 415] width 101 height 33
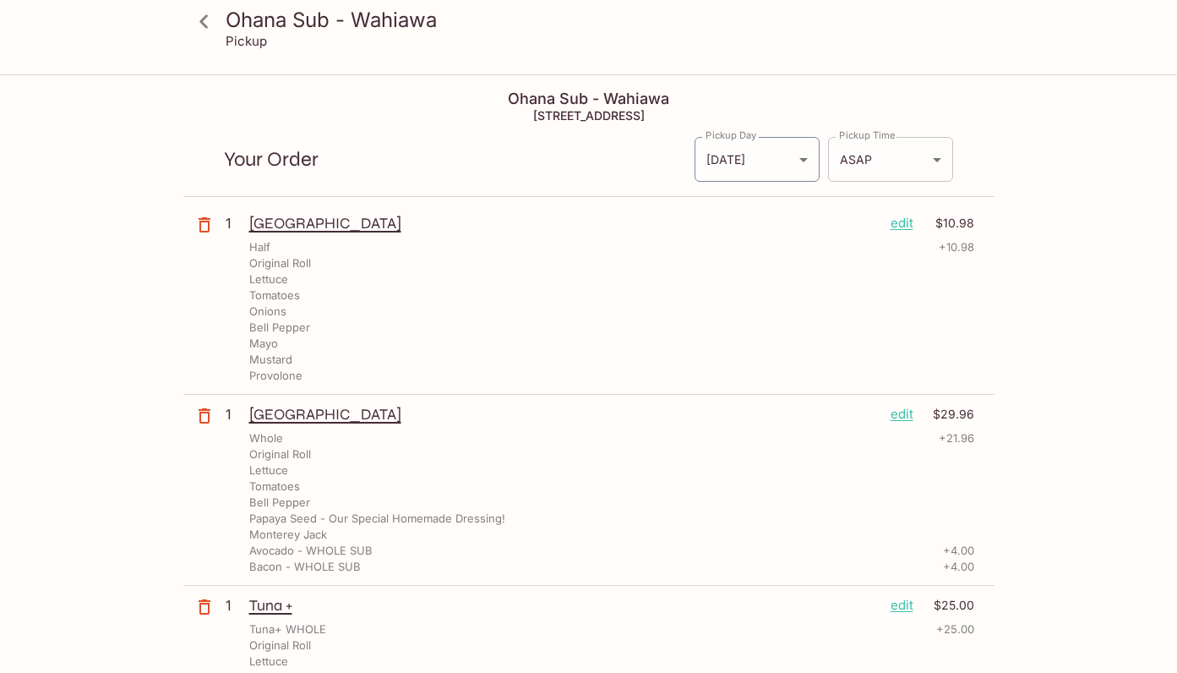
click at [920, 157] on body "Ohana Sub - Wahiawa Pickup Ohana Sub - Wahiawa [STREET_ADDRESS] Your Order Pick…" at bounding box center [588, 412] width 1177 height 673
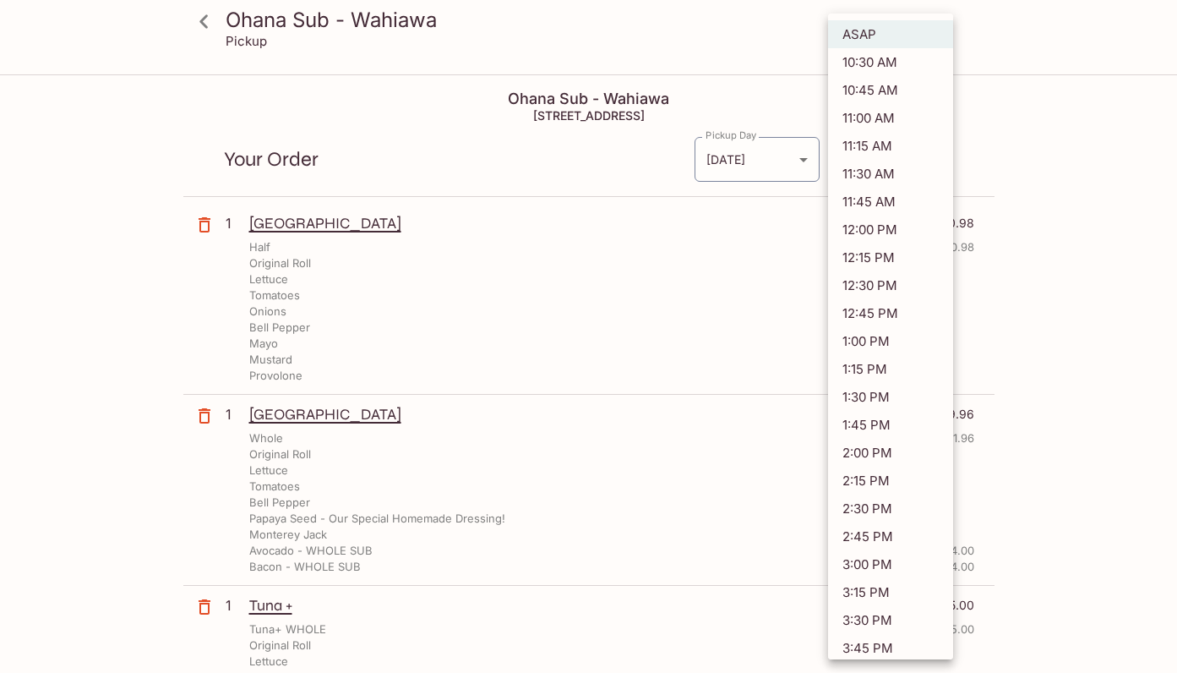
click at [878, 201] on li "11:45 AM" at bounding box center [890, 202] width 125 height 28
type input "[DATE]T21:45:08.000000Z"
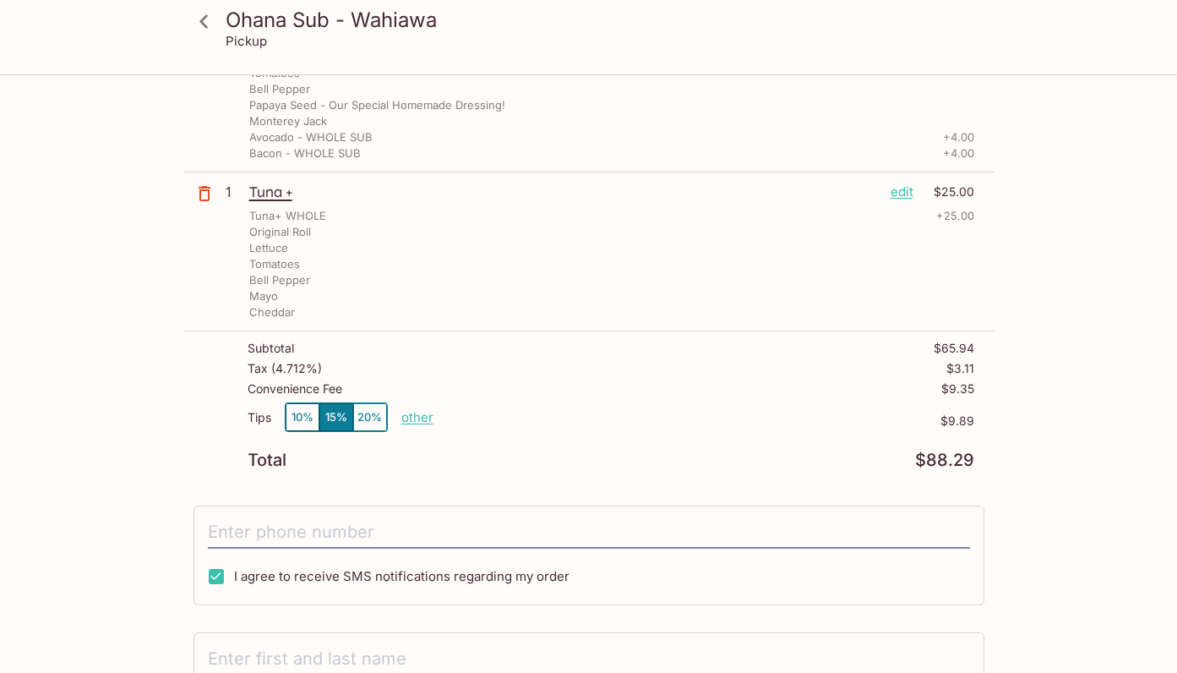
scroll to position [415, 0]
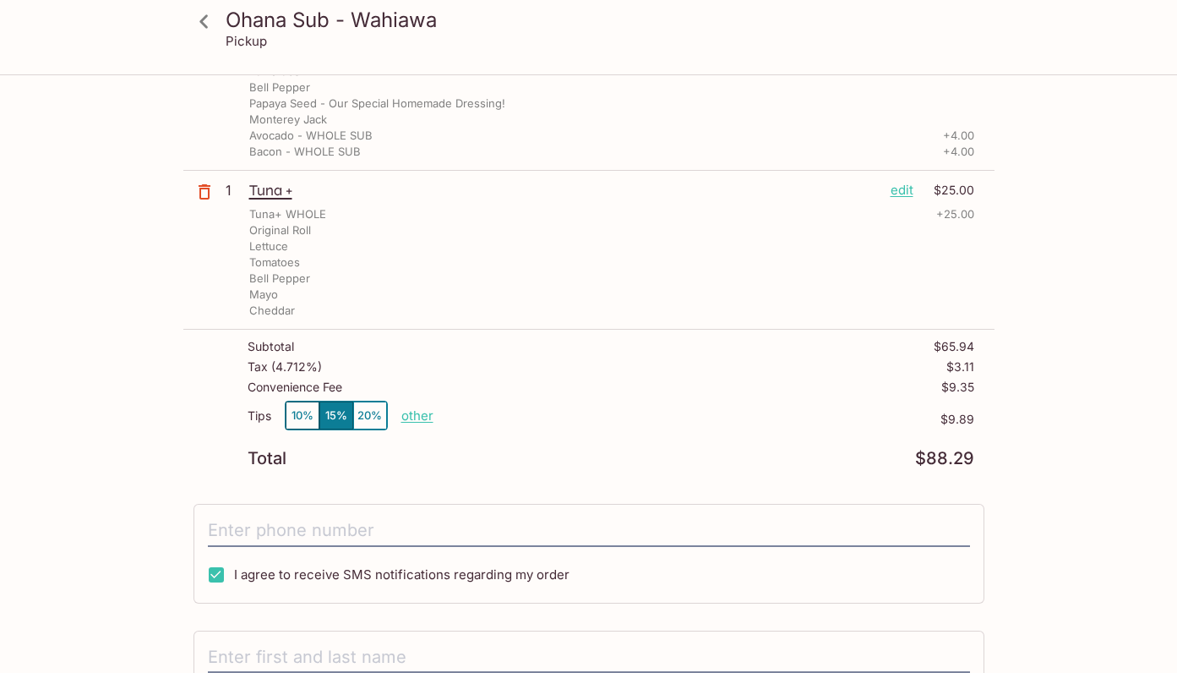
click at [299, 415] on button "10%" at bounding box center [303, 415] width 34 height 28
click at [419, 412] on p "other" at bounding box center [417, 415] width 32 height 16
type input "5.00"
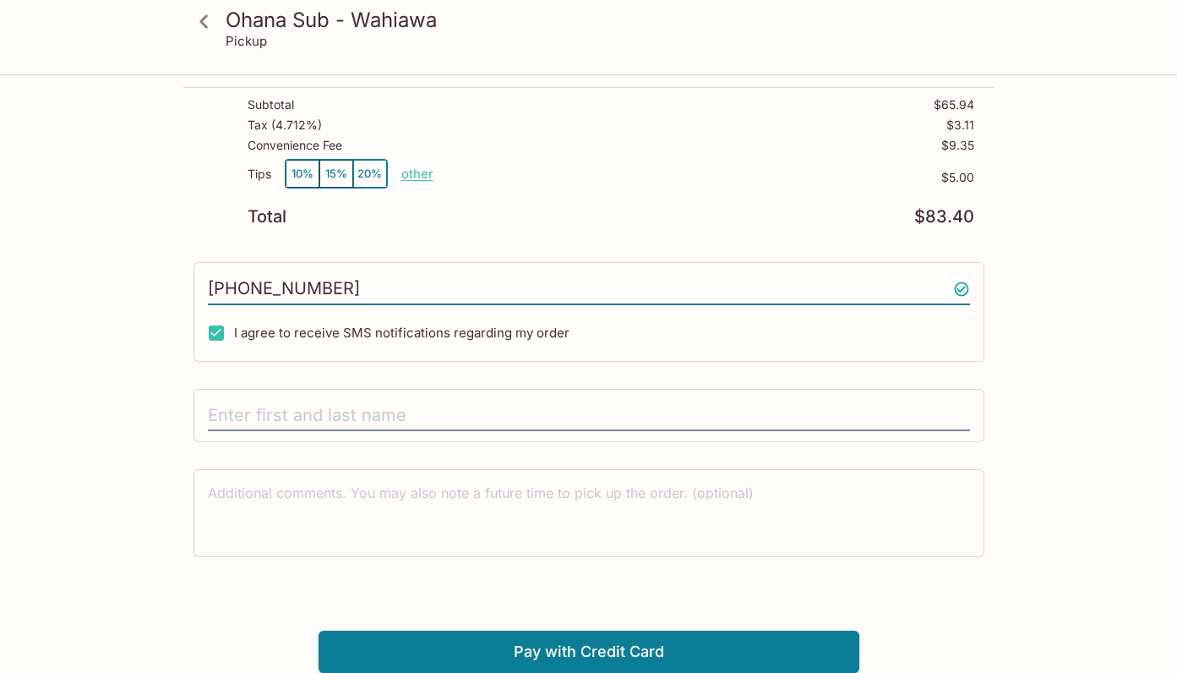
scroll to position [656, 0]
type input "[PHONE_NUMBER]"
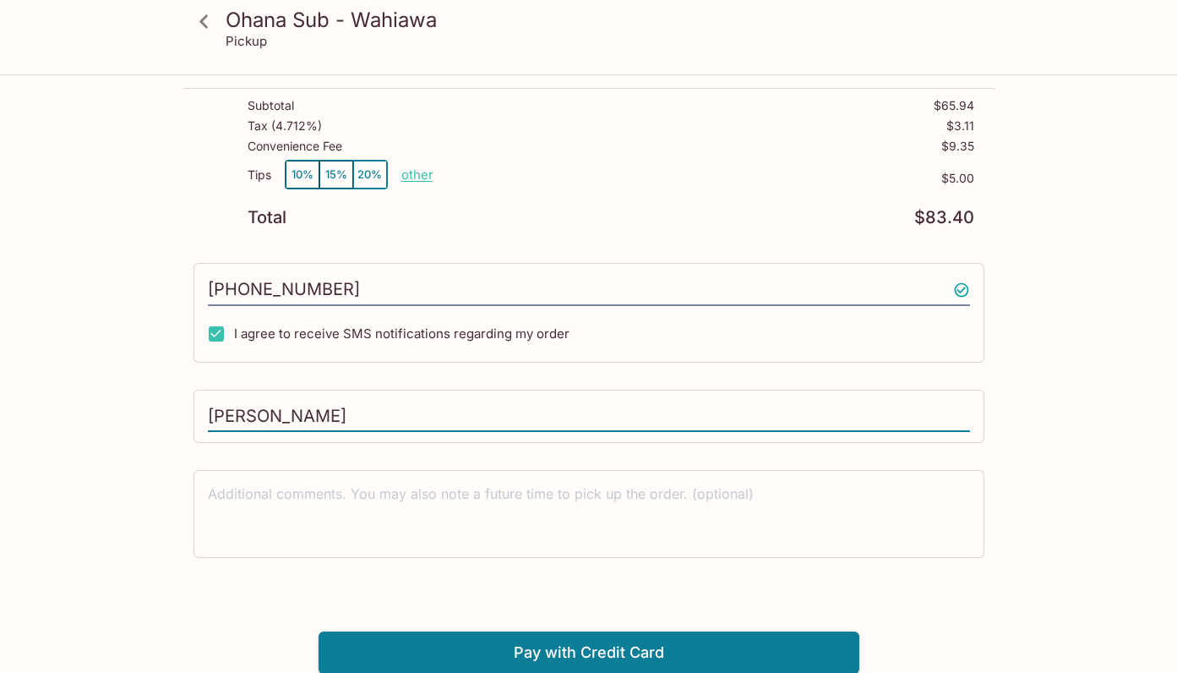
type input "[PERSON_NAME]"
click at [150, 434] on div "Ohana Sub - Wahiawa Pickup Ohana Sub - Wahiawa [STREET_ADDRESS] Your Order Pick…" at bounding box center [589, 46] width 1082 height 1253
click at [617, 648] on button "Pay with Credit Card" at bounding box center [589, 652] width 541 height 42
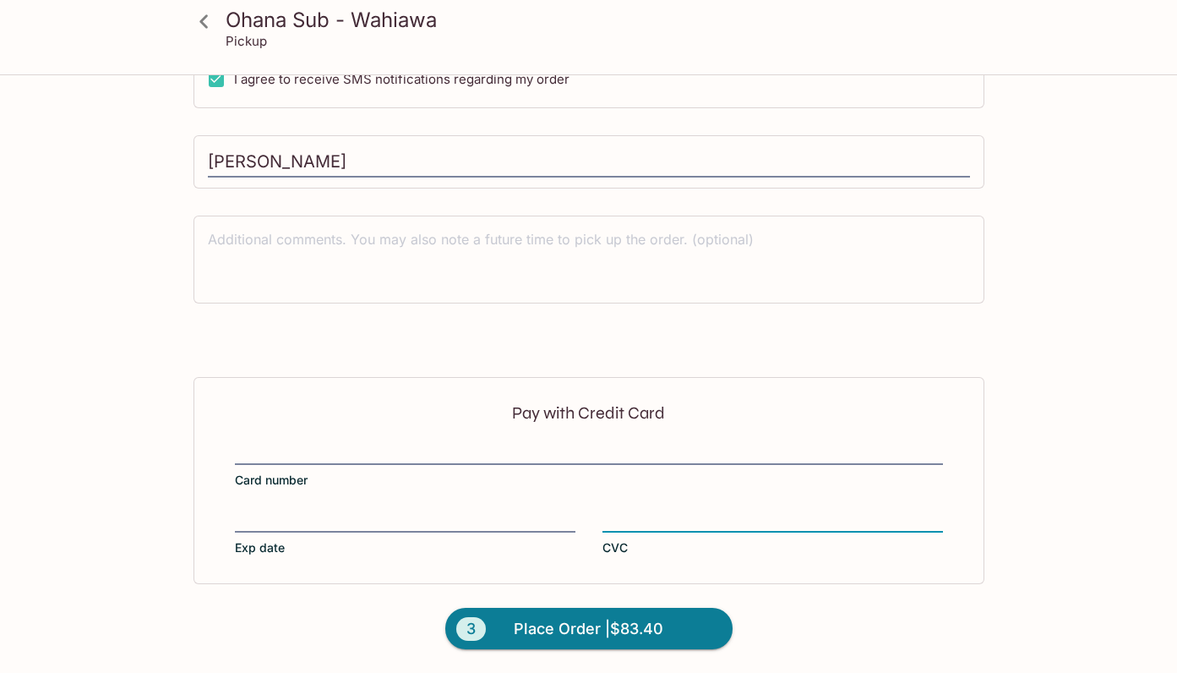
scroll to position [909, 0]
click at [597, 620] on span "Place Order | $83.40" at bounding box center [589, 629] width 150 height 27
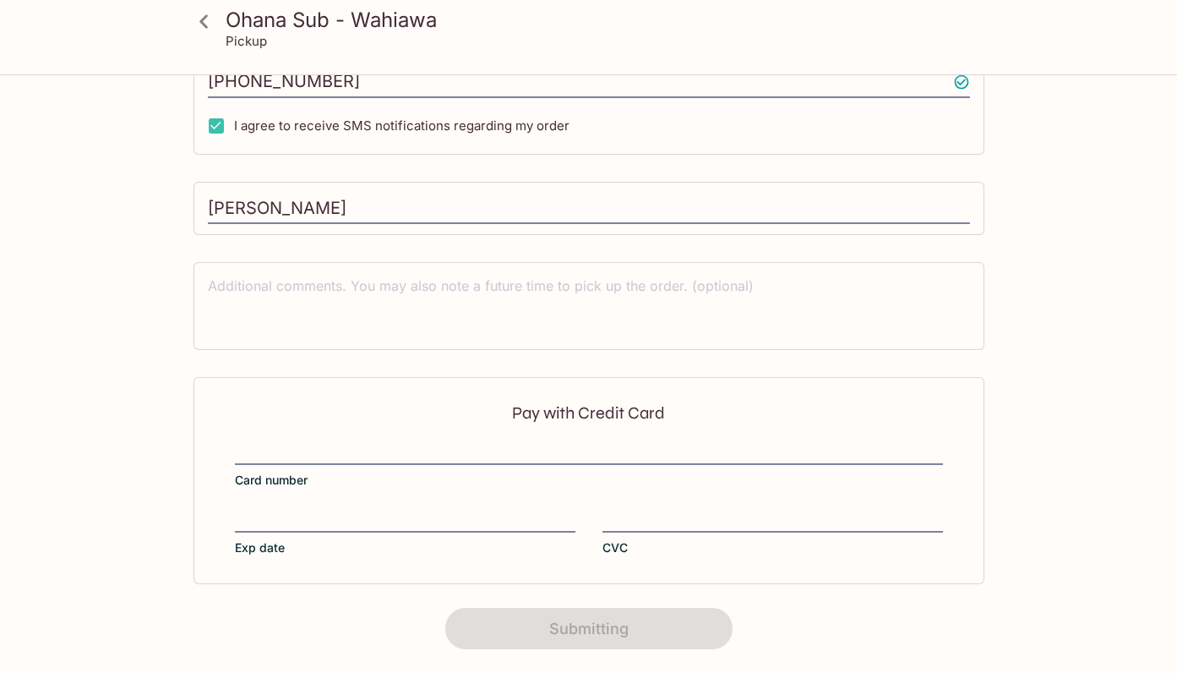
scroll to position [308, 0]
